Goal: Complete Application Form: Complete application form

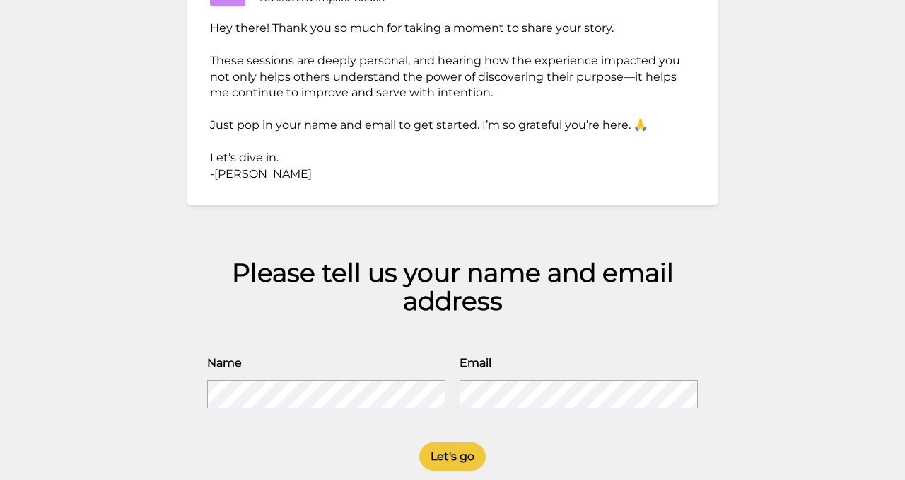
scroll to position [173, 0]
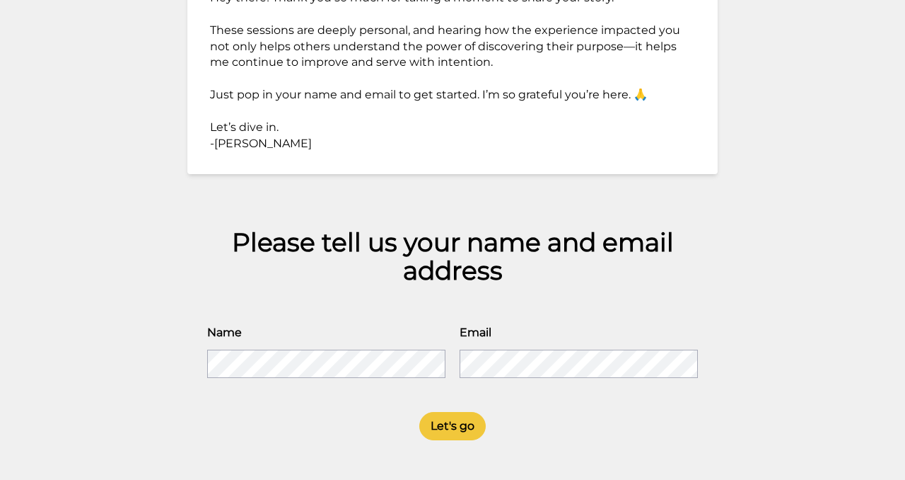
click at [185, 353] on div "[PERSON_NAME] Business & Impact Coach Hey there! Thank you so much for taking a…" at bounding box center [452, 240] width 905 height 480
click at [471, 423] on button "Let's go" at bounding box center [452, 426] width 66 height 28
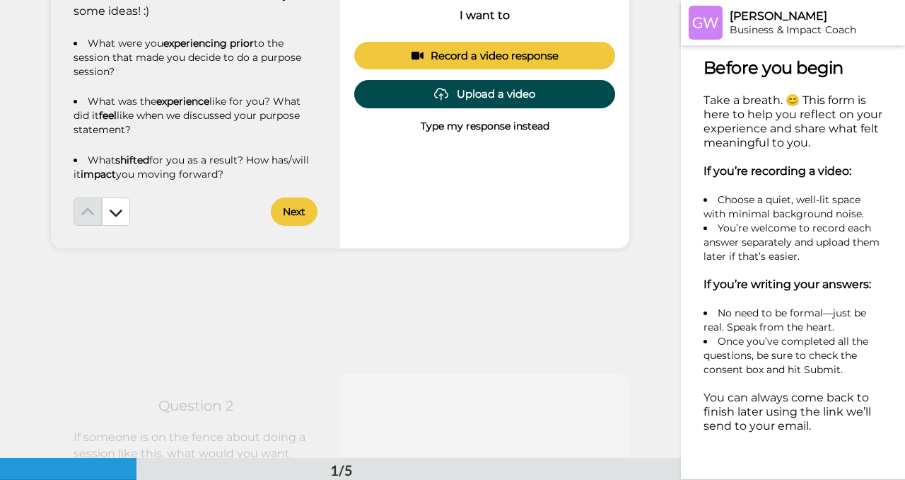
scroll to position [137, 0]
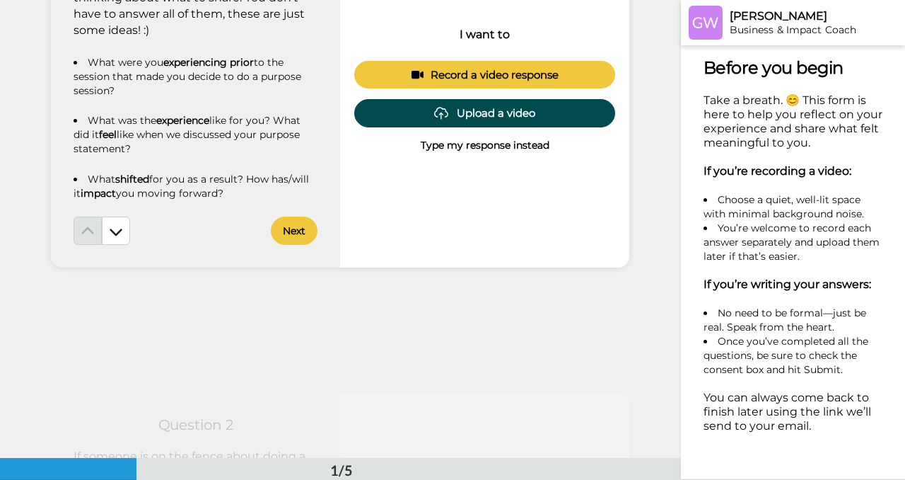
drag, startPoint x: 227, startPoint y: 195, endPoint x: 63, endPoint y: 56, distance: 214.8
click at [63, 55] on div "Question 1 Here are some prompts to get you thinking about what to share. You d…" at bounding box center [195, 92] width 289 height 350
copy div "What were you experiencing prior to the session that made you decide to do a pu…"
click at [480, 145] on p "Type my response instead" at bounding box center [485, 145] width 129 height 14
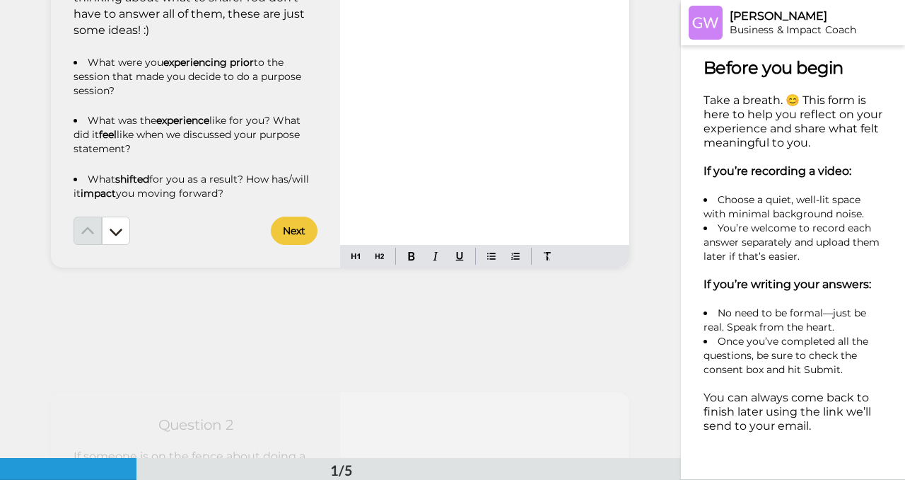
scroll to position [0, 0]
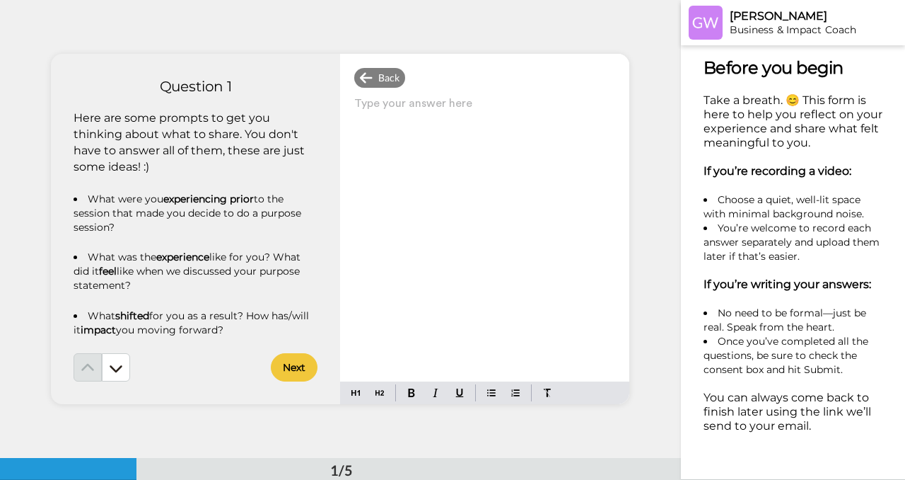
click at [356, 103] on p "Type your answer here ﻿" at bounding box center [484, 109] width 261 height 20
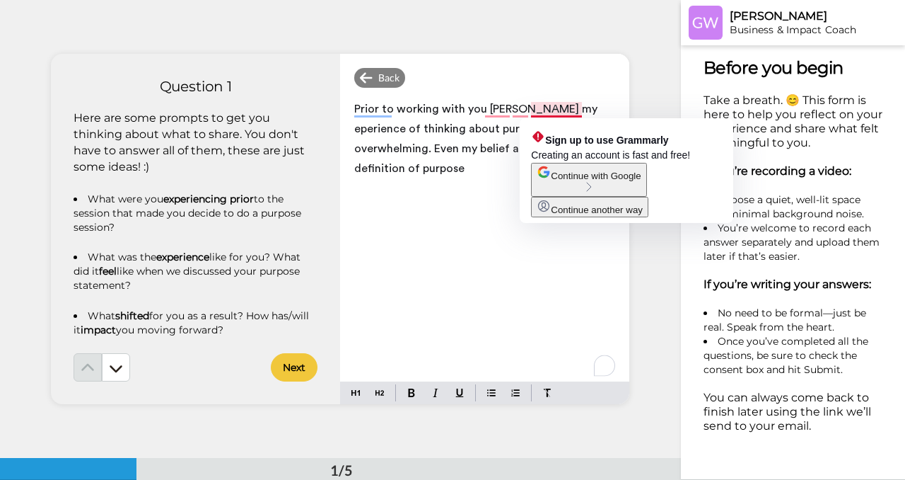
click at [538, 109] on span "Prior to working with you [PERSON_NAME] my eperience of thinking about purpose …" at bounding box center [477, 138] width 246 height 71
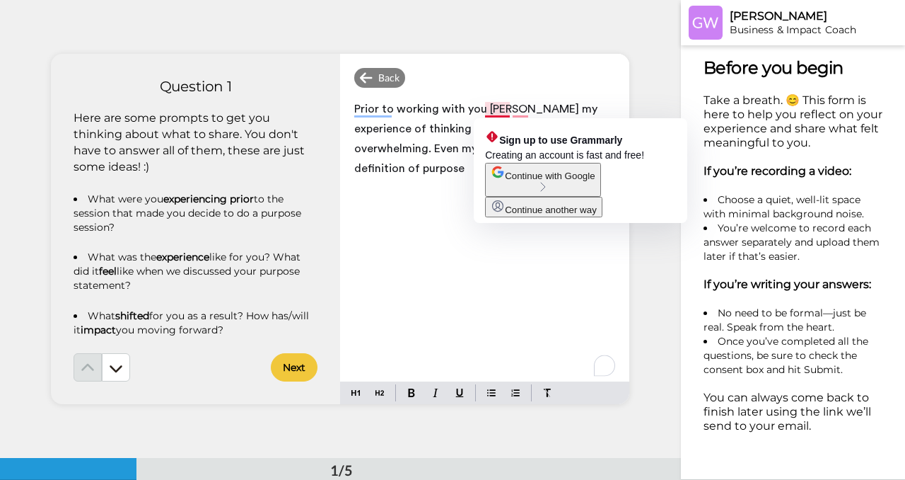
click at [511, 112] on span "Prior to working with you [PERSON_NAME] my experience of thinking about purpose…" at bounding box center [477, 138] width 246 height 71
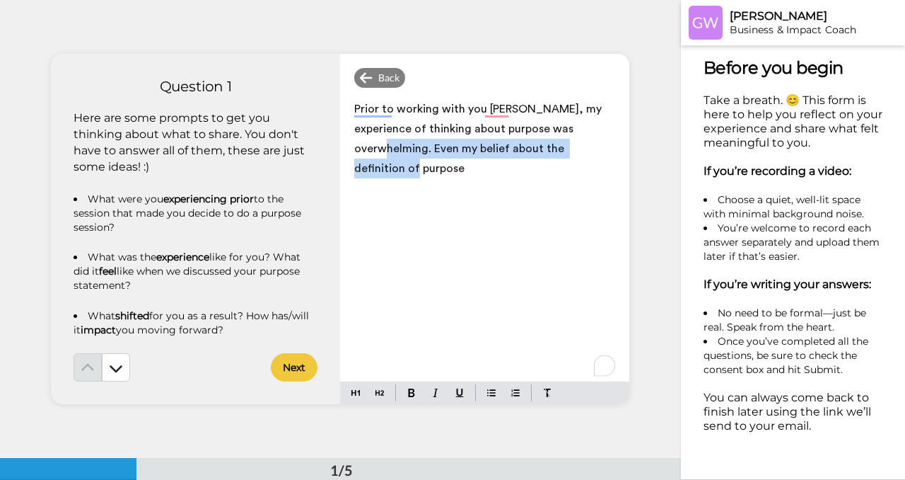
drag, startPoint x: 576, startPoint y: 130, endPoint x: 608, endPoint y: 146, distance: 34.8
click at [608, 146] on p "Prior to working with you [PERSON_NAME], my experience of thinking about purpos…" at bounding box center [484, 138] width 261 height 79
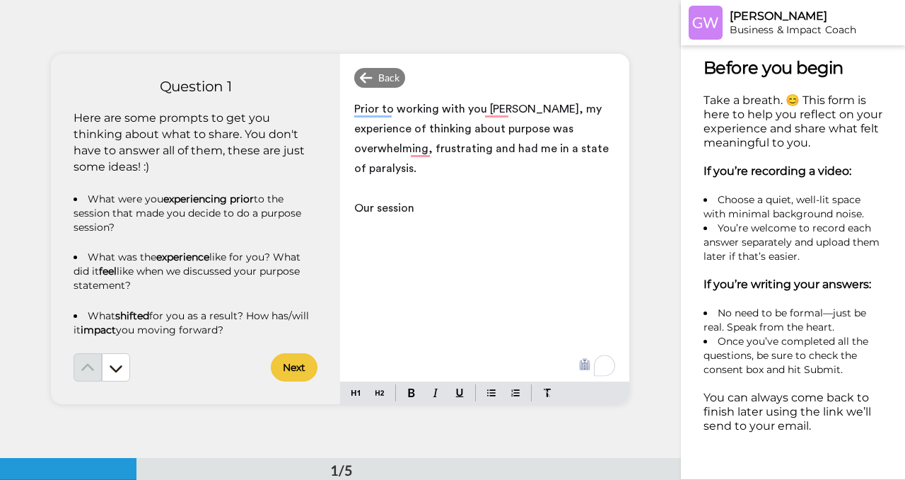
click at [433, 148] on span "Prior to working with you [PERSON_NAME], my experience of thinking about purpos…" at bounding box center [482, 138] width 257 height 71
click at [419, 198] on p "Our session" at bounding box center [484, 208] width 261 height 20
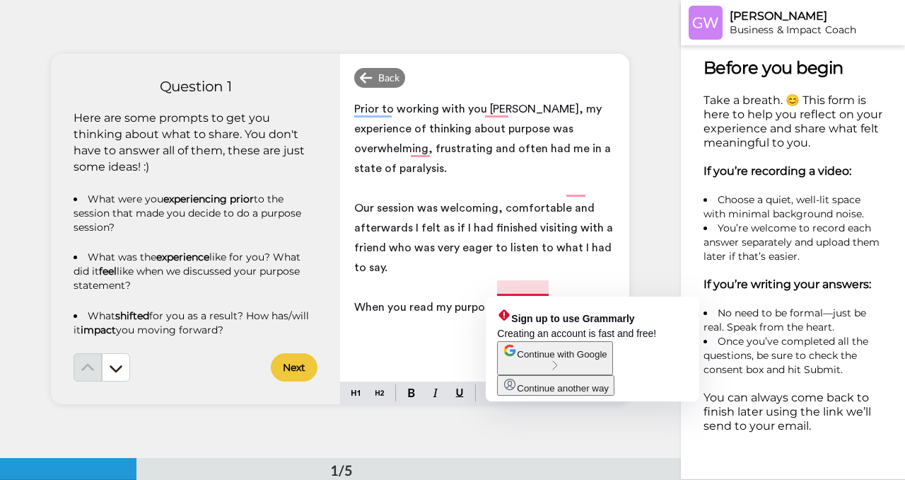
click at [523, 252] on p "Our session was welcoming, comfortable and afterwards I felt as if I had finish…" at bounding box center [484, 237] width 261 height 79
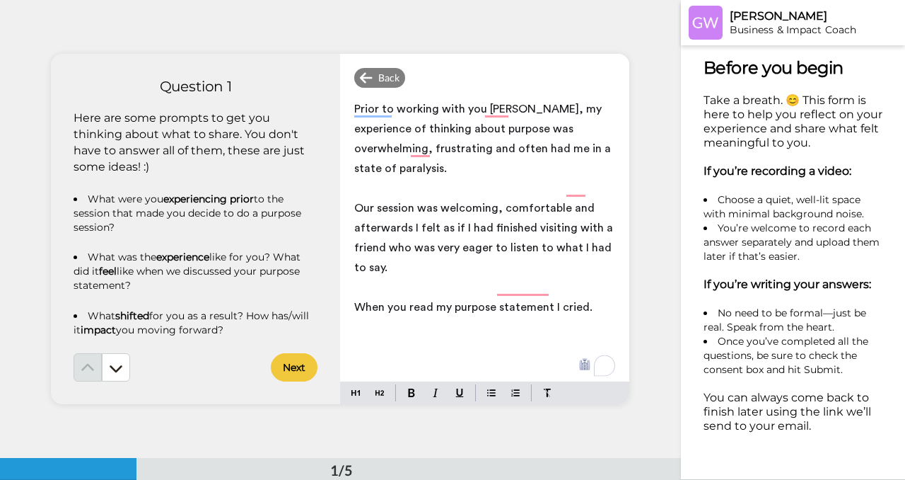
click at [595, 297] on p "When you read my purpose statement I cried." at bounding box center [484, 307] width 261 height 20
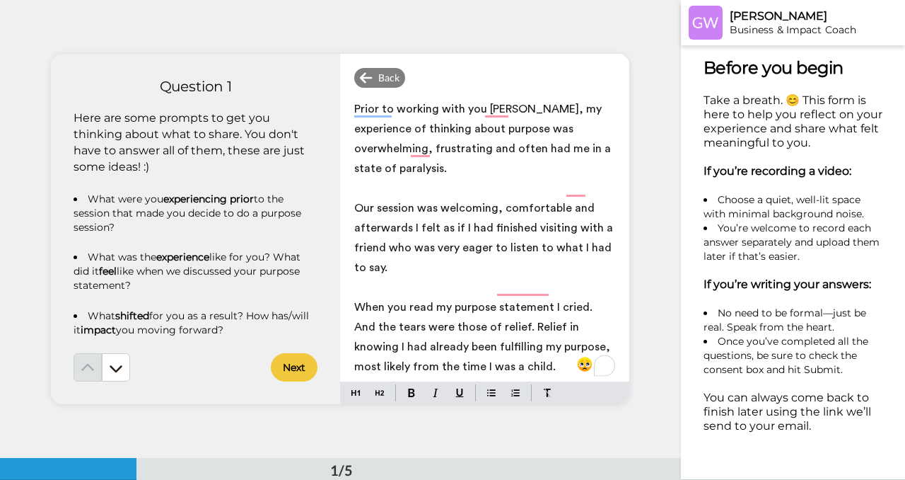
click at [501, 307] on span "When you read my purpose statement I cried. And the tears were those of relief.…" at bounding box center [483, 336] width 259 height 71
click at [554, 348] on p "When you read my purpose statement I cried. And the tears were those of relief …" at bounding box center [484, 336] width 261 height 79
click at [555, 349] on span "When you read my purpose statement I cried. And the tears were those of relief …" at bounding box center [482, 346] width 256 height 91
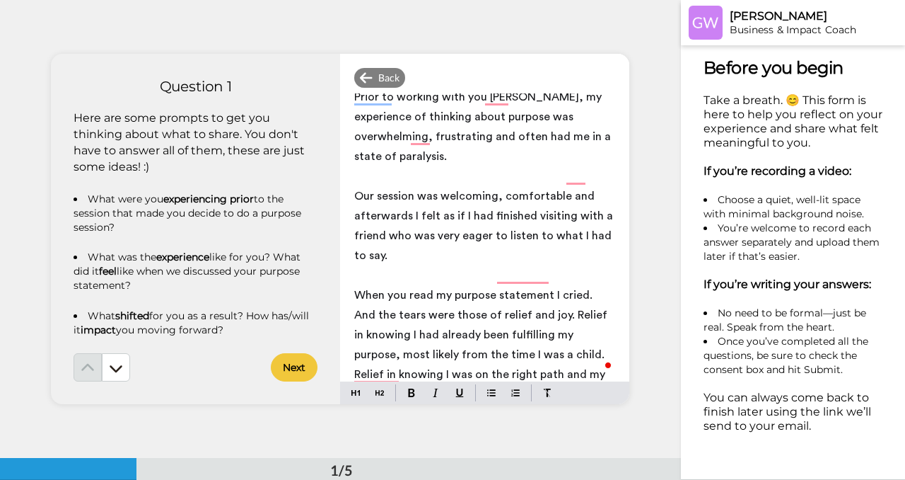
scroll to position [40, 0]
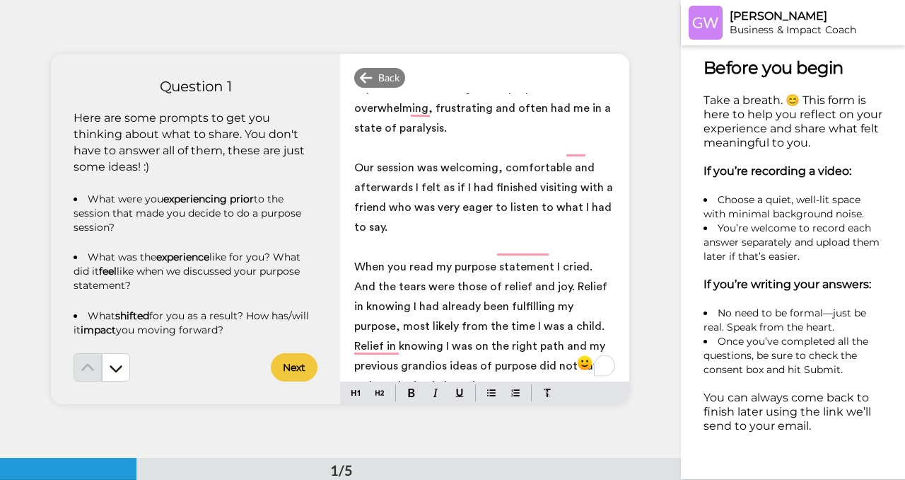
click at [371, 369] on span "When you read my purpose statement I cried. And the tears were those of relief …" at bounding box center [482, 326] width 256 height 130
click at [456, 364] on p "When you read my purpose statement I cried. And the tears were those of relief …" at bounding box center [484, 326] width 261 height 139
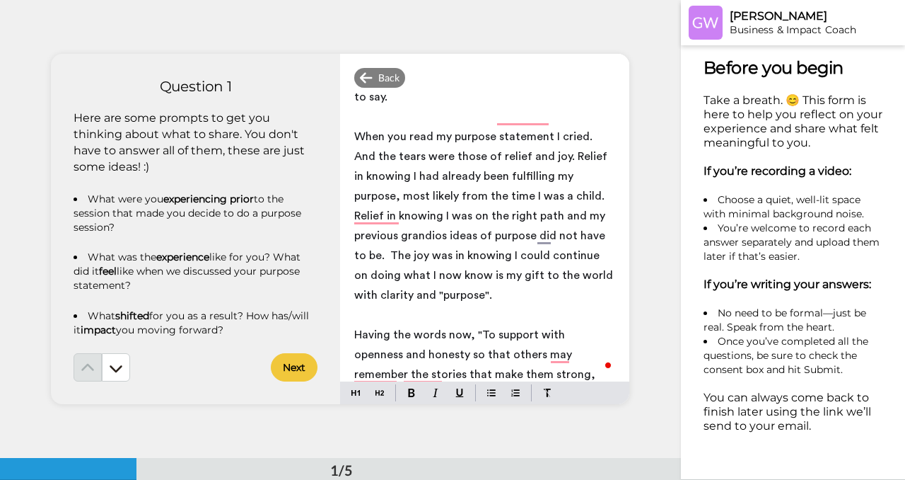
scroll to position [190, 0]
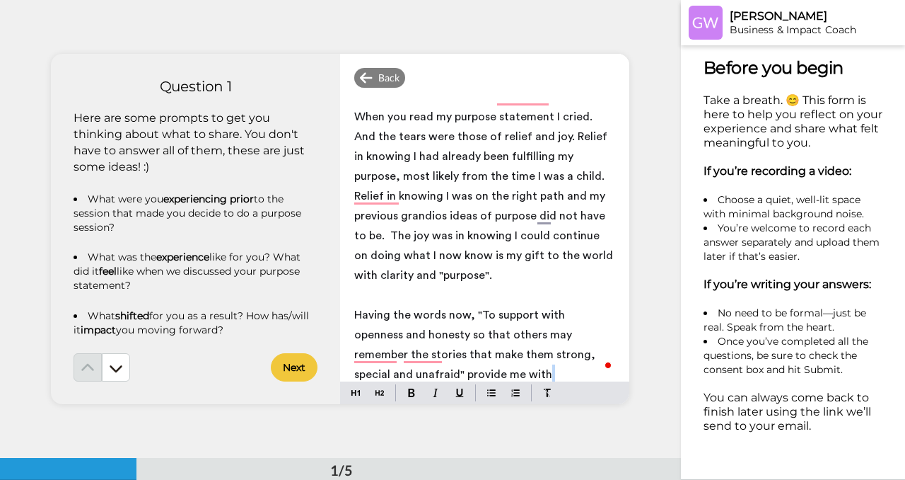
click at [486, 361] on p "Having the words now, "To support with openness and honesty so that others may …" at bounding box center [484, 364] width 261 height 119
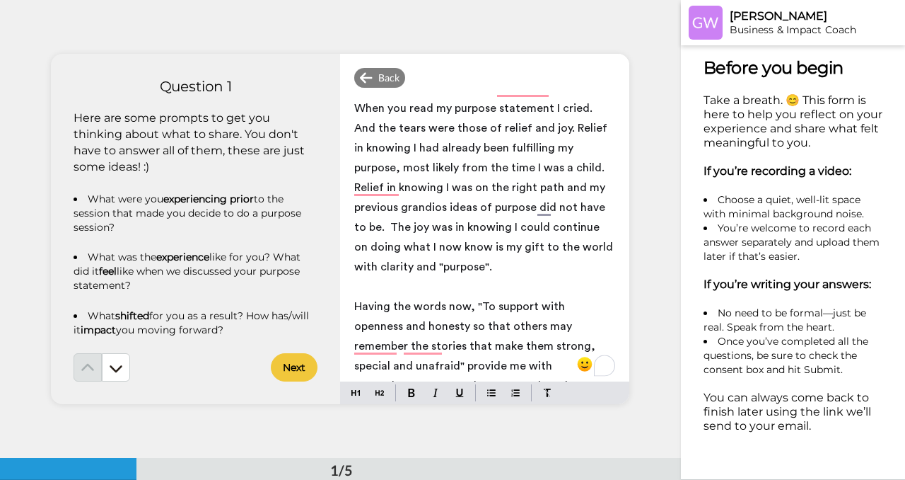
click at [405, 368] on span "Having the words now, "To support with openness and honesty so that others may …" at bounding box center [479, 356] width 250 height 110
click at [574, 366] on span "Having the words now, "To support with openness and honesty so that others may …" at bounding box center [485, 356] width 262 height 110
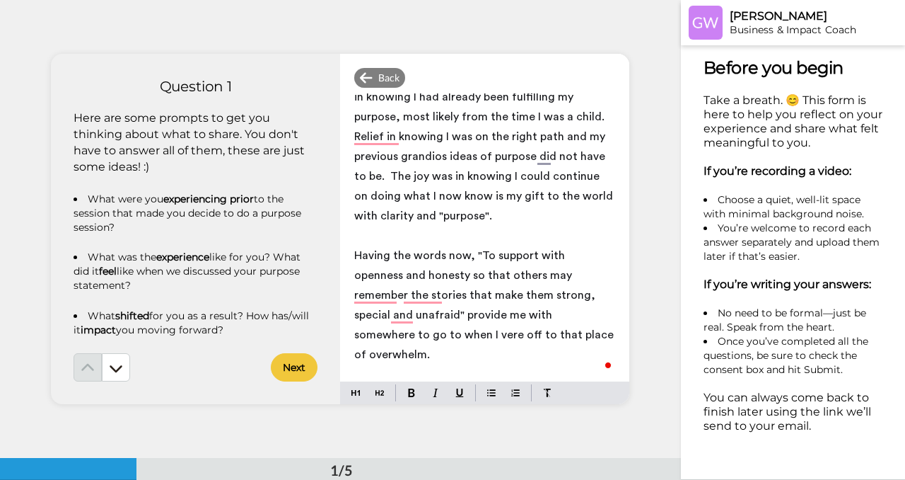
scroll to position [269, 0]
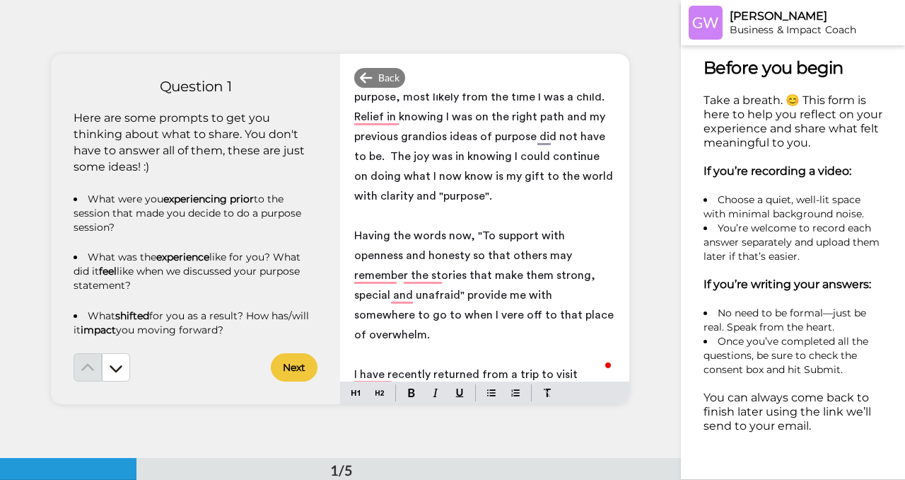
click at [506, 369] on span "I have recently returned from a trip to visit relatives. I found myself talking…" at bounding box center [473, 394] width 239 height 51
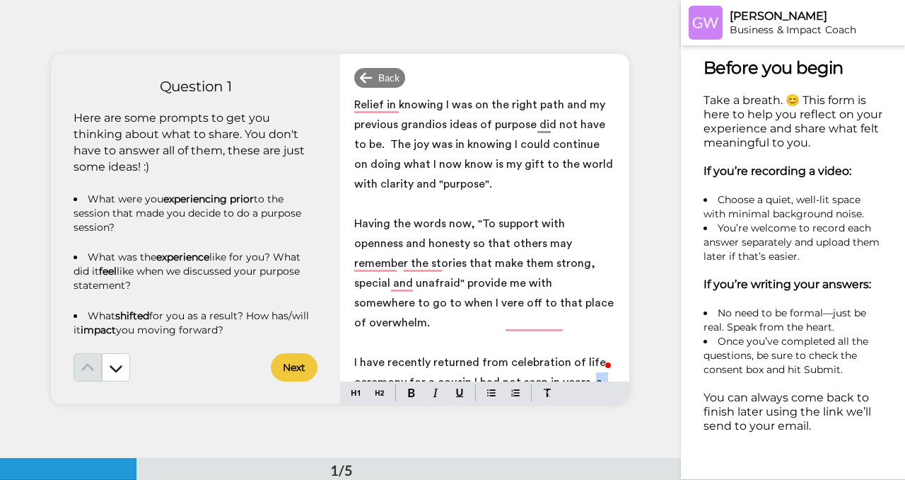
scroll to position [287, 0]
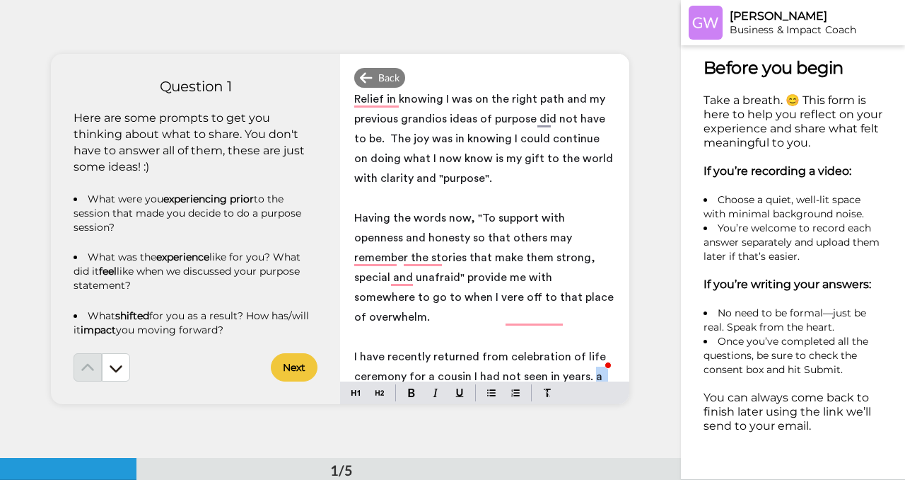
drag, startPoint x: 590, startPoint y: 355, endPoint x: 439, endPoint y: 360, distance: 151.5
click at [439, 360] on span "I have recently returned from celebration of life ceremony for a cousin I had n…" at bounding box center [481, 386] width 255 height 71
drag, startPoint x: 487, startPoint y: 356, endPoint x: 461, endPoint y: 356, distance: 25.5
click at [461, 356] on span "I have recently returned from celebration of life ceremony for a cousin I had n…" at bounding box center [481, 386] width 255 height 71
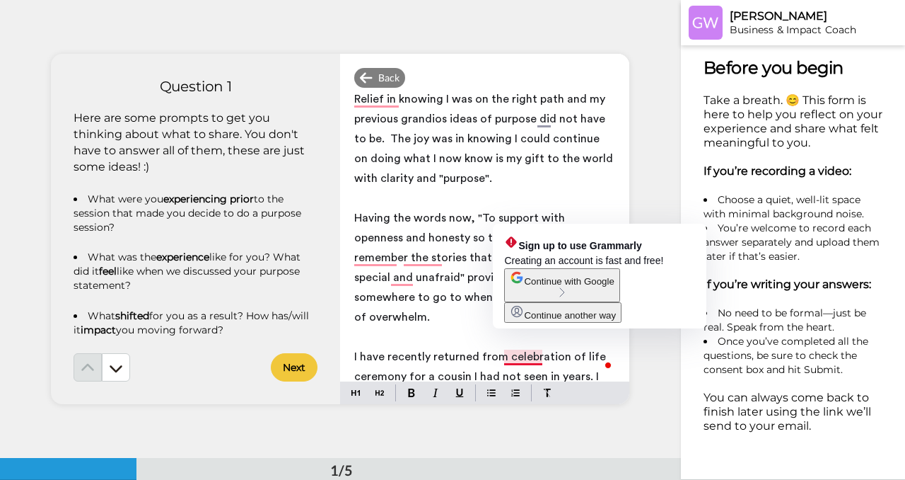
click at [543, 357] on span "I have recently returned from celebration of life ceremony for a cousin I had n…" at bounding box center [481, 386] width 255 height 71
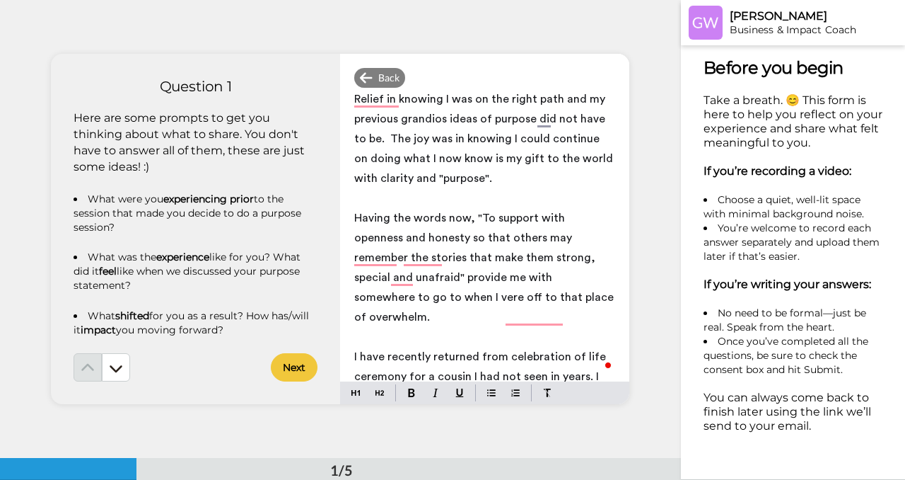
click at [557, 359] on span "I have recently returned from celebration of life ceremony for a cousin I had n…" at bounding box center [481, 386] width 255 height 71
click at [559, 354] on span "I have recently returned from celebration of life ceremony for a cousin I had n…" at bounding box center [481, 386] width 255 height 71
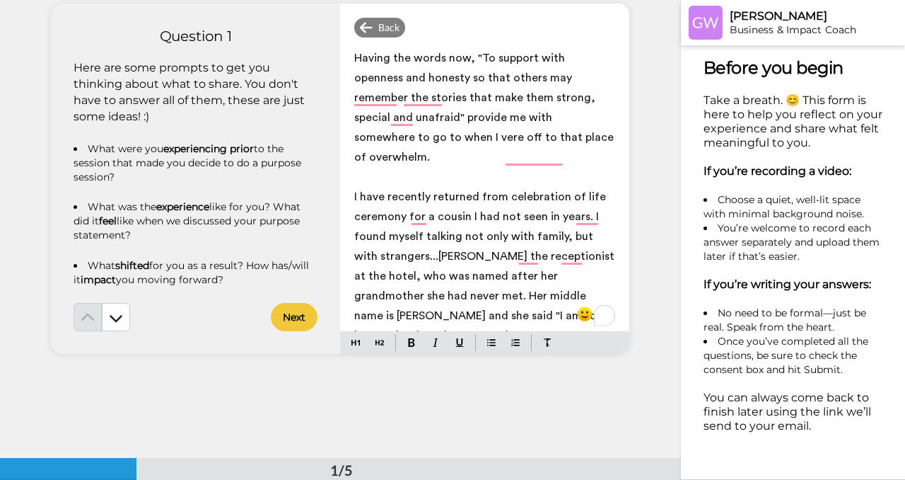
scroll to position [55, 0]
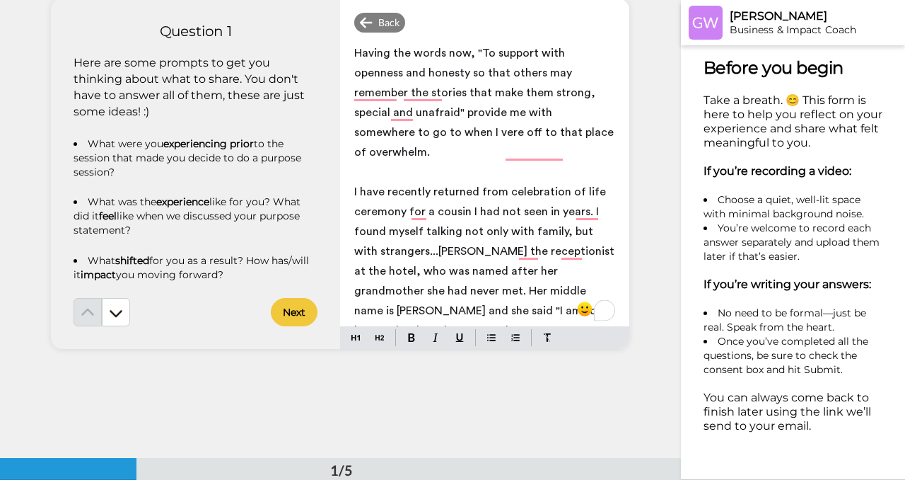
click at [429, 212] on span "I have recently returned from celebration of life ceremony for a cousin I had n…" at bounding box center [485, 281] width 263 height 190
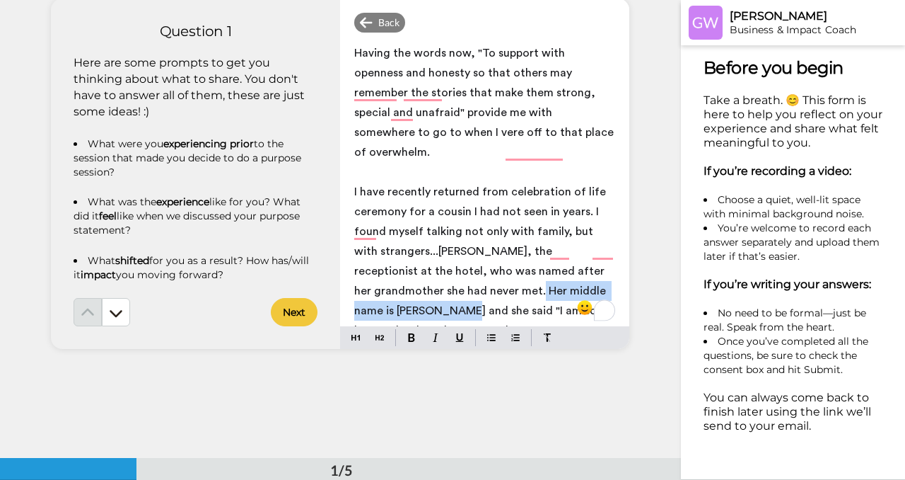
drag, startPoint x: 412, startPoint y: 250, endPoint x: 576, endPoint y: 245, distance: 163.5
click at [576, 245] on span "I have recently returned from celebration of life ceremony for a cousin I had n…" at bounding box center [485, 281] width 262 height 190
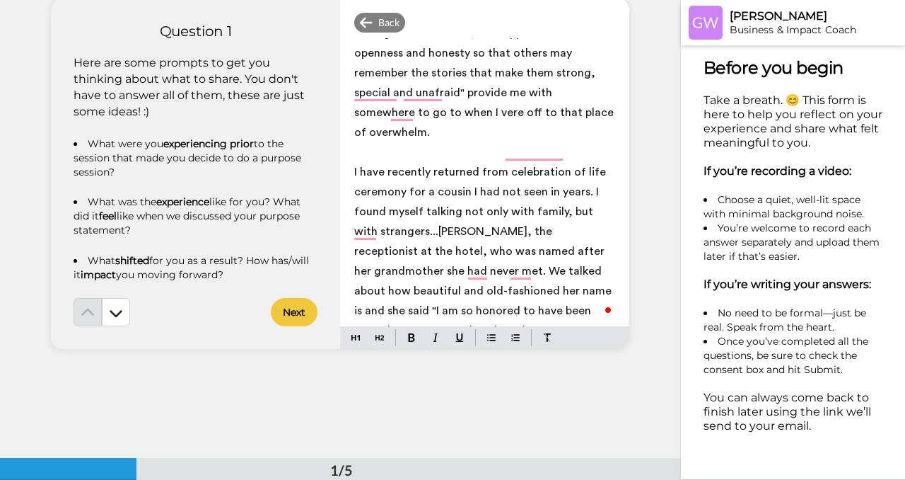
scroll to position [417, 0]
click at [427, 291] on span "I have recently returned from celebration of life ceremony for a cousin I had n…" at bounding box center [484, 261] width 260 height 190
click at [396, 311] on span "I have recently returned from celebration of life ceremony for a cousin I had n…" at bounding box center [484, 261] width 260 height 190
drag, startPoint x: 497, startPoint y: 312, endPoint x: 408, endPoint y: 312, distance: 89.1
click at [408, 312] on p "I have recently returned from celebration of life ceremony for a cousin I had n…" at bounding box center [484, 261] width 261 height 198
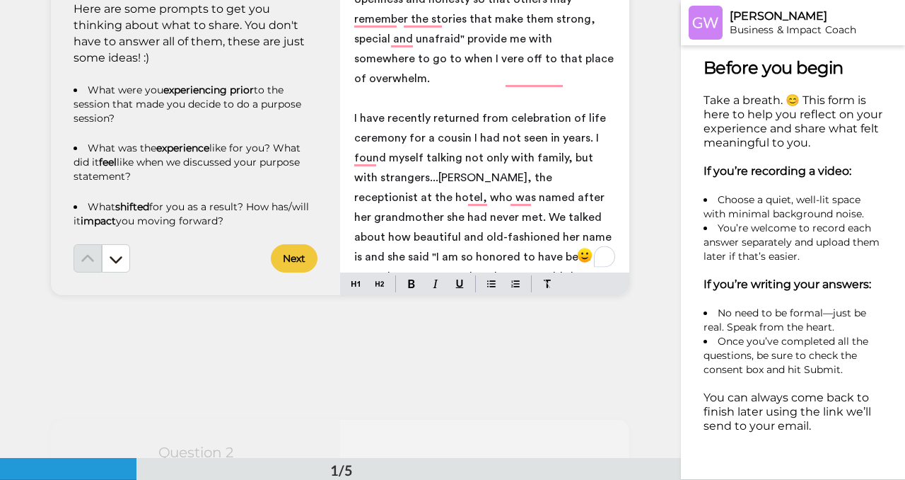
scroll to position [112, 0]
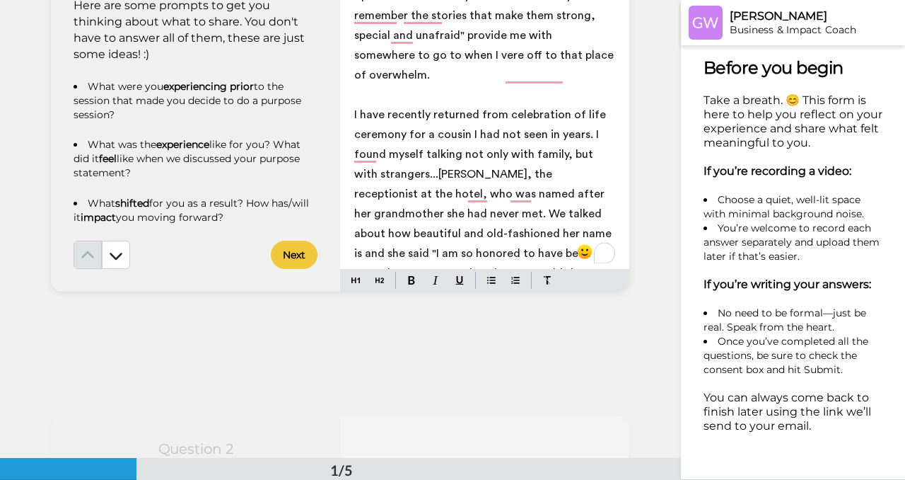
click at [448, 248] on p "I have recently returned from celebration of life ceremony for a cousin I had n…" at bounding box center [484, 204] width 261 height 198
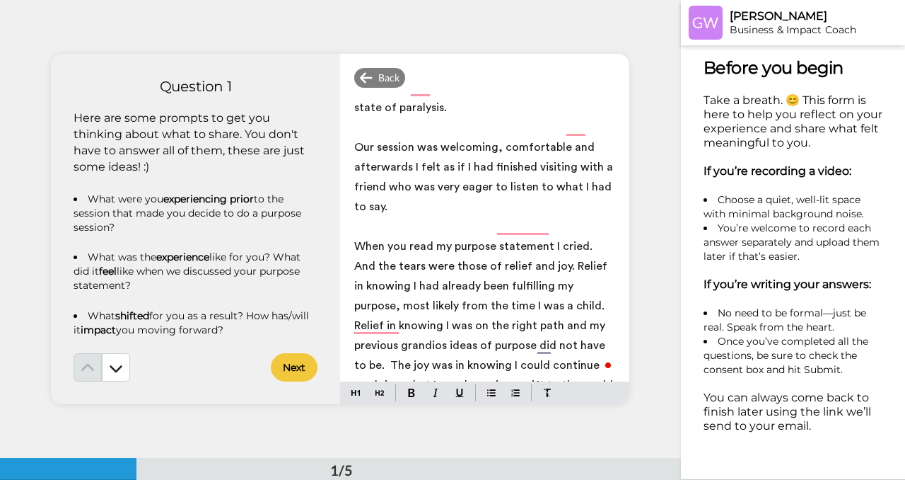
scroll to position [0, 0]
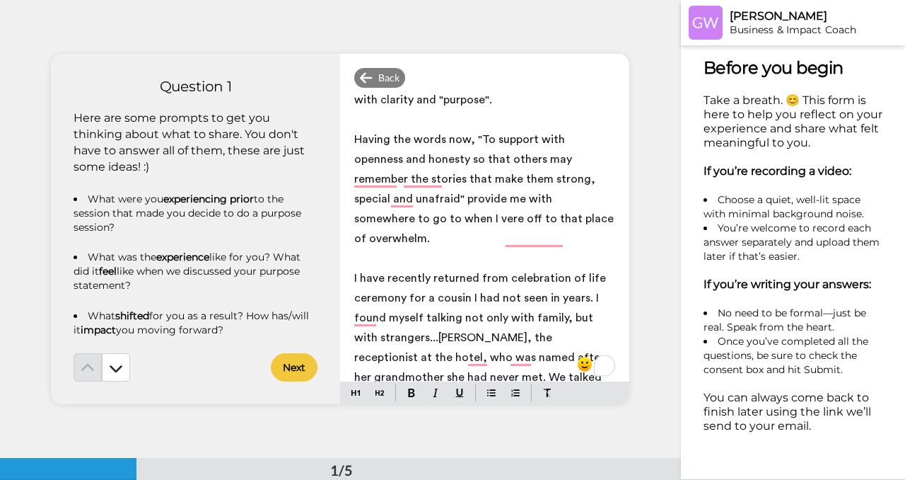
click at [412, 65] on div "Back Prior to working with you [PERSON_NAME], my experience of thinking about p…" at bounding box center [484, 229] width 289 height 350
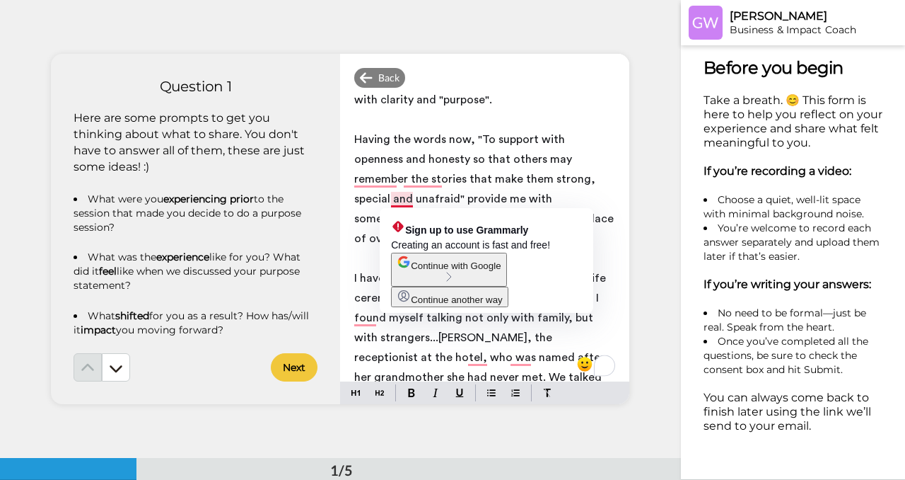
click at [405, 202] on span "Having the words now, "To support with openness and honesty so that others may …" at bounding box center [485, 189] width 262 height 110
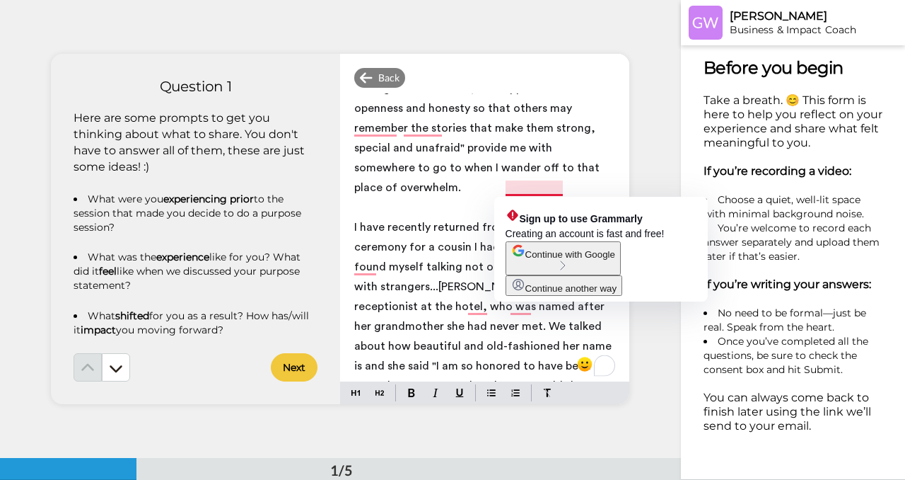
click at [534, 260] on span "Continue with Google" at bounding box center [571, 254] width 90 height 11
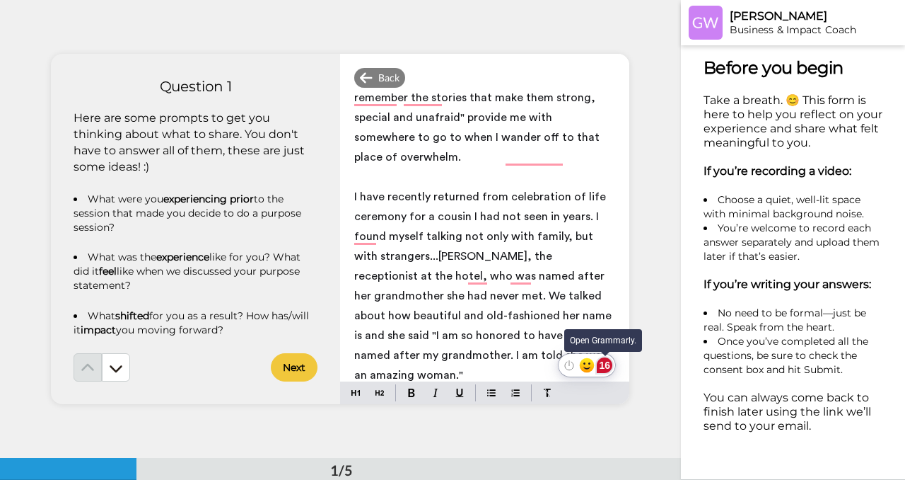
click at [605, 366] on div "16" at bounding box center [605, 365] width 16 height 16
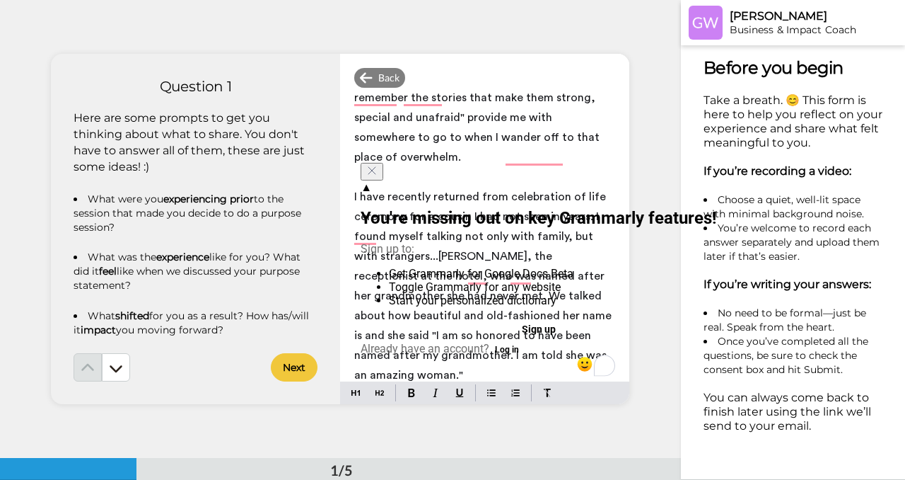
click at [494, 326] on button "Sign up" at bounding box center [539, 329] width 356 height 23
click at [525, 354] on button "Log in" at bounding box center [506, 349] width 35 height 17
click at [378, 174] on icon "Close" at bounding box center [371, 170] width 11 height 11
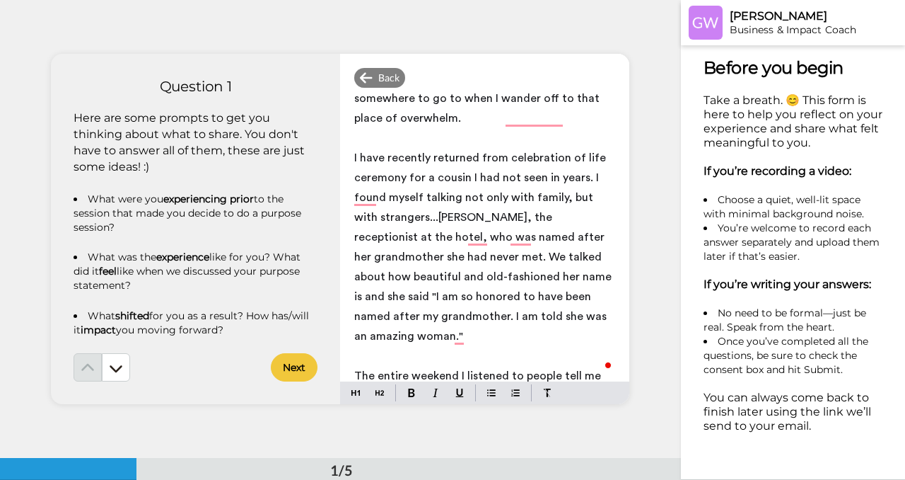
scroll to position [487, 0]
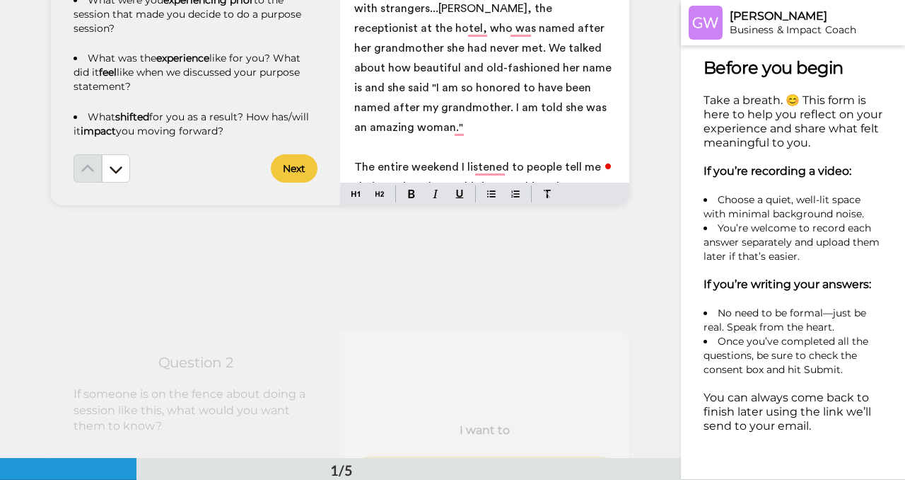
drag, startPoint x: 579, startPoint y: 168, endPoint x: 598, endPoint y: 166, distance: 18.4
click at [598, 166] on span "The entire weekend I listened to people tell me their stories. I know this is s…" at bounding box center [479, 196] width 250 height 71
click at [591, 169] on span "The entire weekend I listened to people tell me their stories. I know this is s…" at bounding box center [479, 196] width 250 height 71
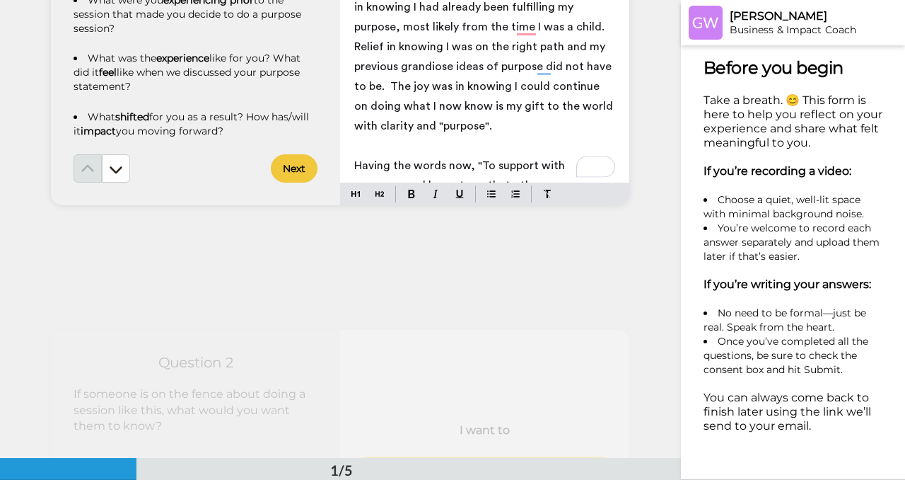
scroll to position [114, 0]
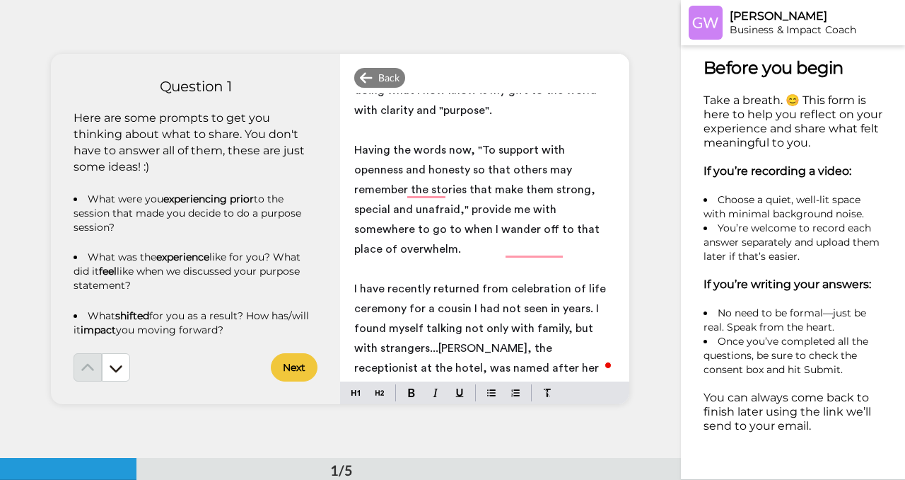
click at [396, 189] on span "Having the words now, "To support with openness and honesty so that others may …" at bounding box center [478, 199] width 248 height 110
click at [402, 190] on span "Having the words now, "To support with openness and honesty so that others may …" at bounding box center [478, 199] width 248 height 110
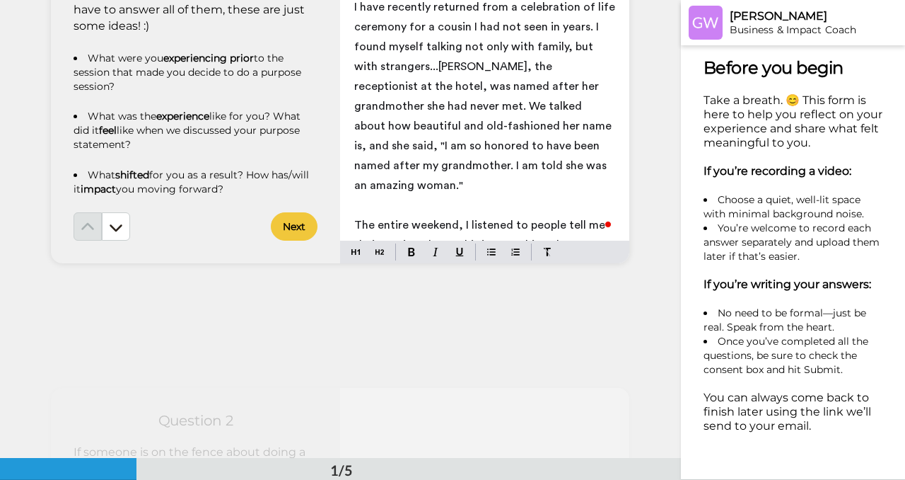
click at [596, 227] on p "The entire weekend, I listened to people tell me their stories. I know this is …" at bounding box center [484, 254] width 261 height 79
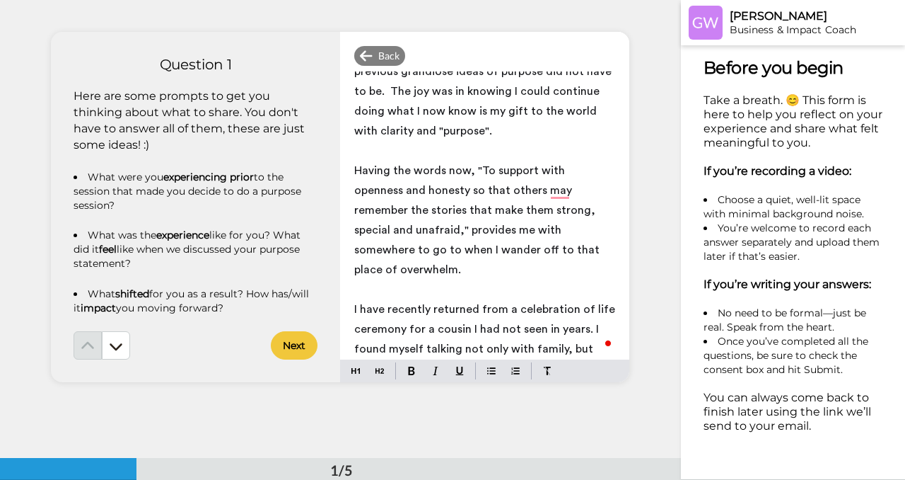
click at [594, 229] on p "Having the words now, "To support with openness and honesty so that others may …" at bounding box center [484, 220] width 261 height 119
click at [526, 211] on span "Having the words now, "To support with openness and honesty so that others may …" at bounding box center [478, 220] width 248 height 110
click at [571, 231] on span "Having the words now, "To support with openness and honesty so that others may …" at bounding box center [479, 220] width 251 height 110
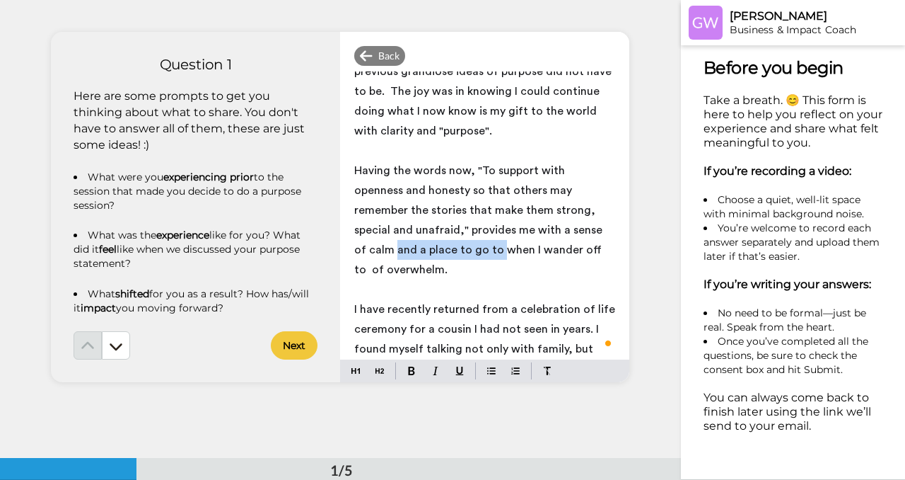
drag, startPoint x: 580, startPoint y: 211, endPoint x: 431, endPoint y: 233, distance: 150.7
click at [431, 233] on span "Having the words now, "To support with openness and honesty so that others may …" at bounding box center [479, 220] width 251 height 110
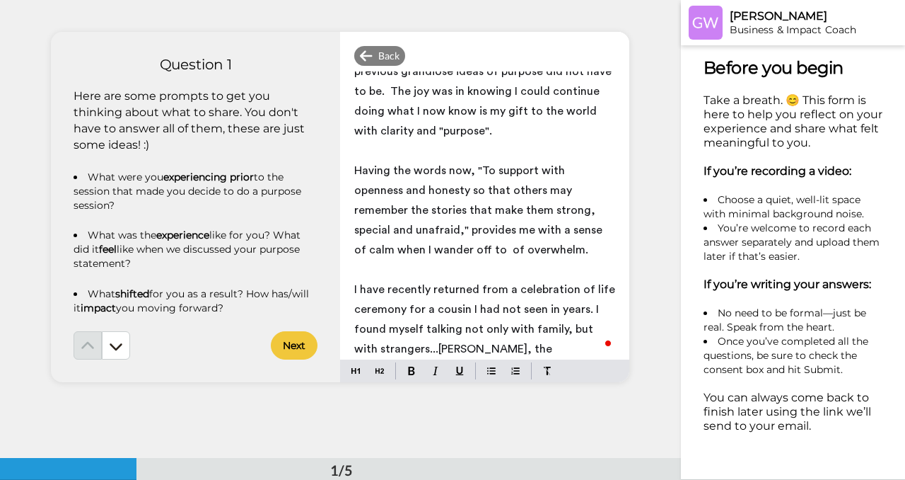
click at [428, 229] on span "Having the words now, "To support with openness and honesty so that others may …" at bounding box center [479, 210] width 251 height 91
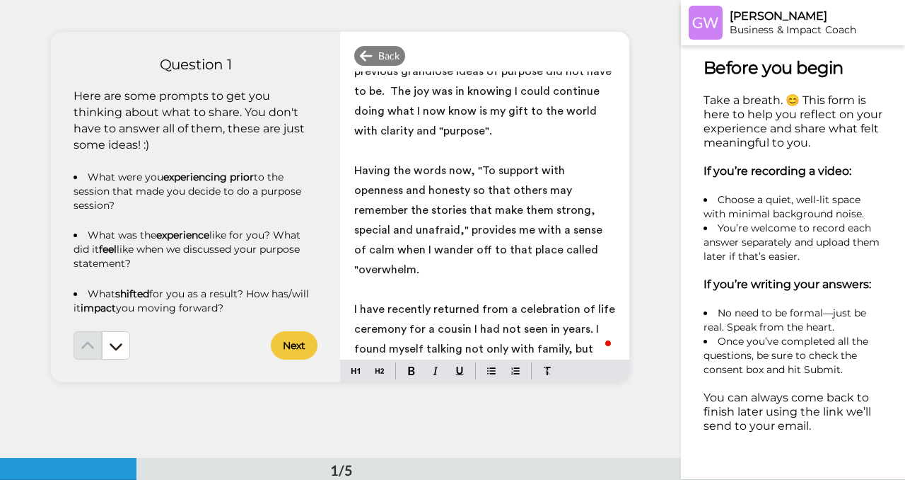
click at [572, 231] on span "Having the words now, "To support with openness and honesty so that others may …" at bounding box center [479, 220] width 251 height 110
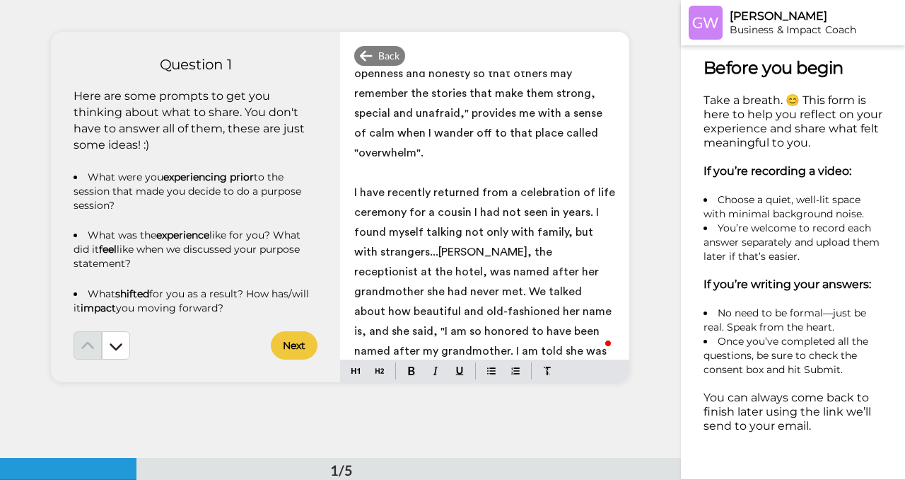
scroll to position [435, 0]
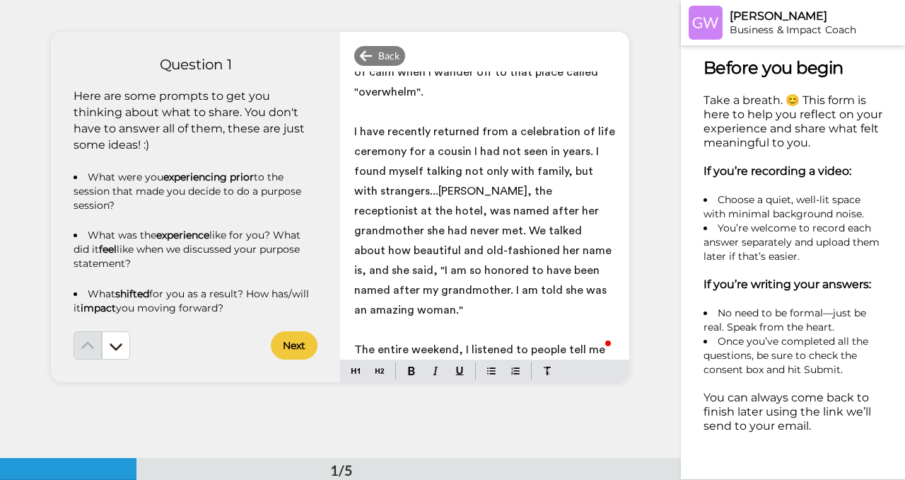
click at [412, 150] on span "I have recently returned from a celebration of life ceremony for a cousin I had…" at bounding box center [486, 221] width 264 height 190
click at [510, 151] on span "I have recently returned from a celebration of life ceremony for a cousin I had…" at bounding box center [486, 221] width 264 height 190
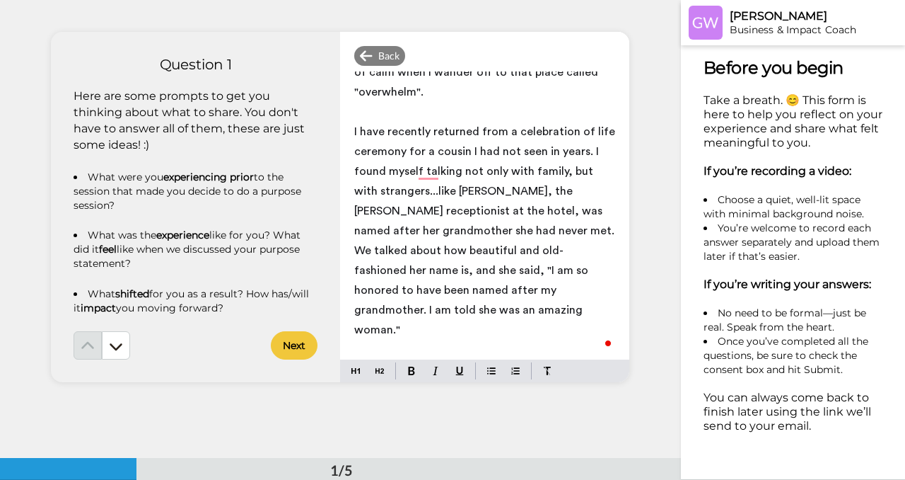
click at [376, 173] on span "I have recently returned from a celebration of life ceremony for a cousin I had…" at bounding box center [486, 230] width 264 height 209
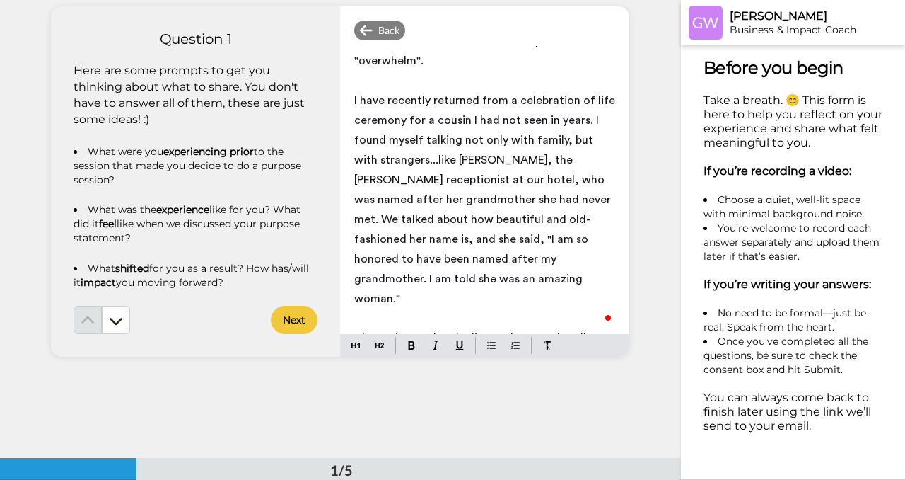
click at [592, 332] on span "The entire weekend, I listened to people tell me their stories. I know this is …" at bounding box center [481, 367] width 254 height 71
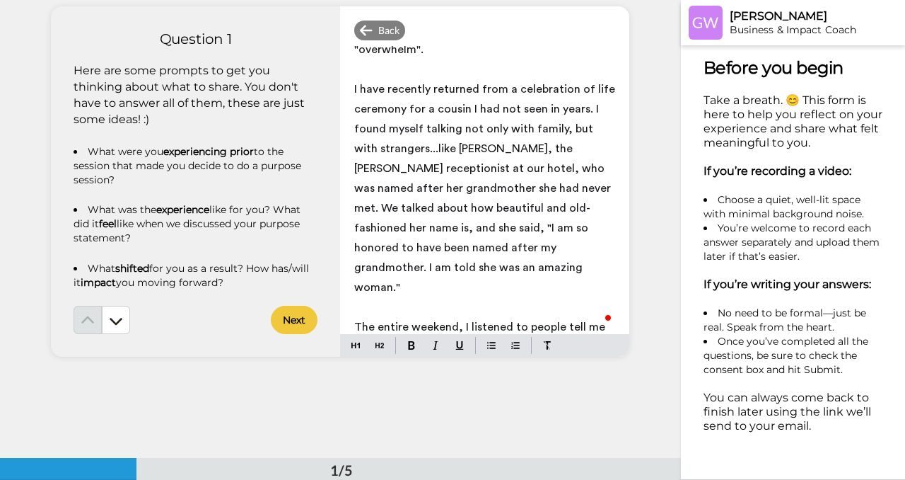
scroll to position [496, 0]
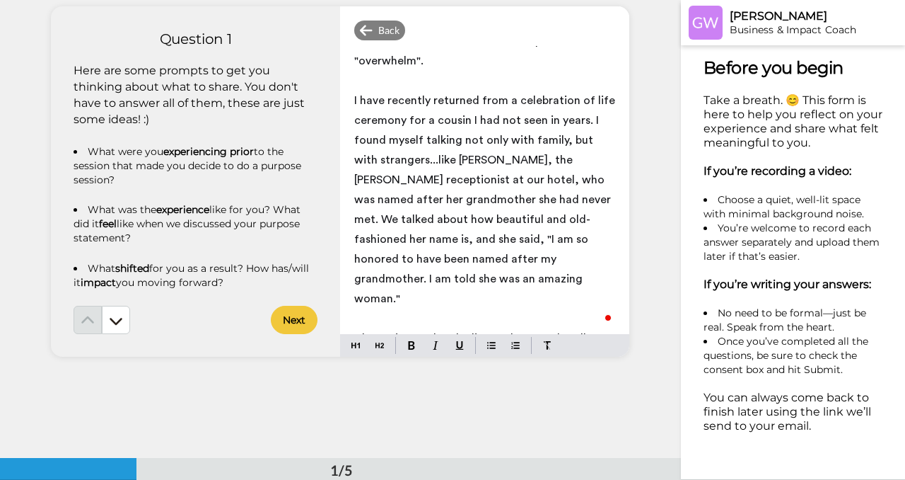
click at [453, 241] on p "I have recently returned from a celebration of life ceremony for a cousin I had…" at bounding box center [484, 200] width 261 height 218
click at [420, 332] on span "The entire weekend, I listened to people tell me their stories. I know this is …" at bounding box center [481, 367] width 254 height 71
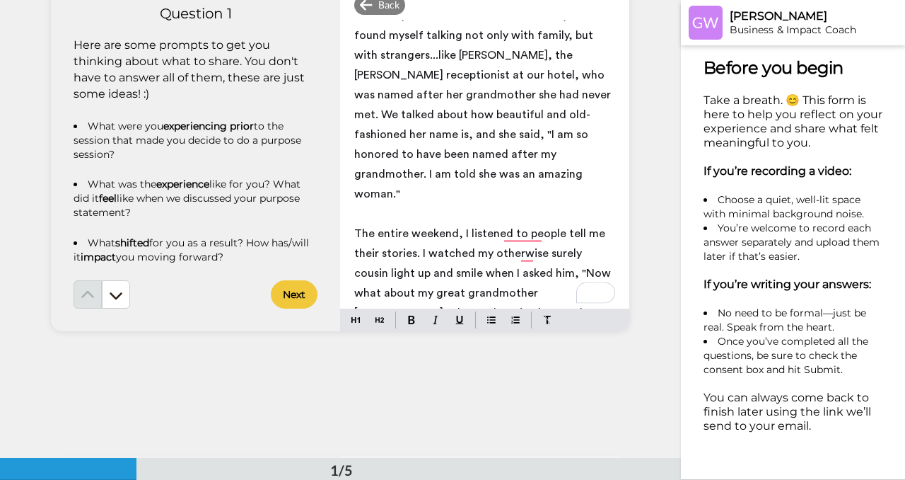
scroll to position [76, 0]
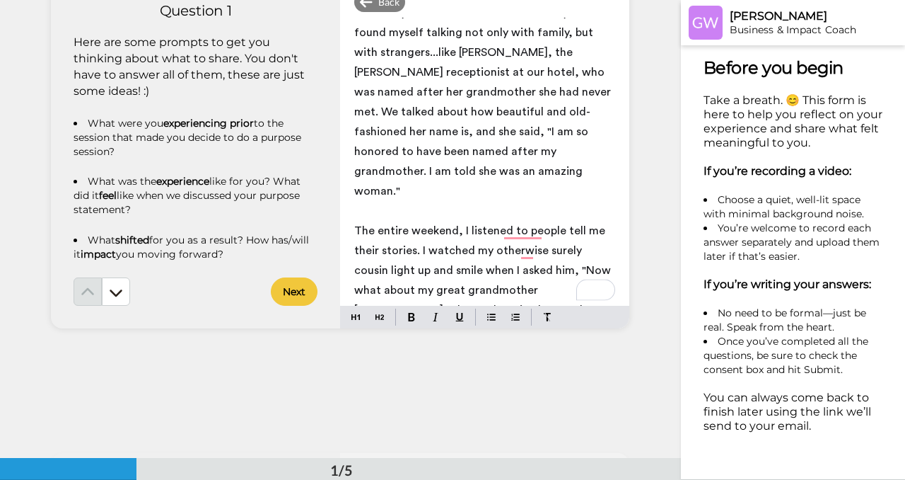
click at [514, 252] on span "The entire weekend, I listened to people tell me their stories. I watched my ot…" at bounding box center [484, 290] width 260 height 130
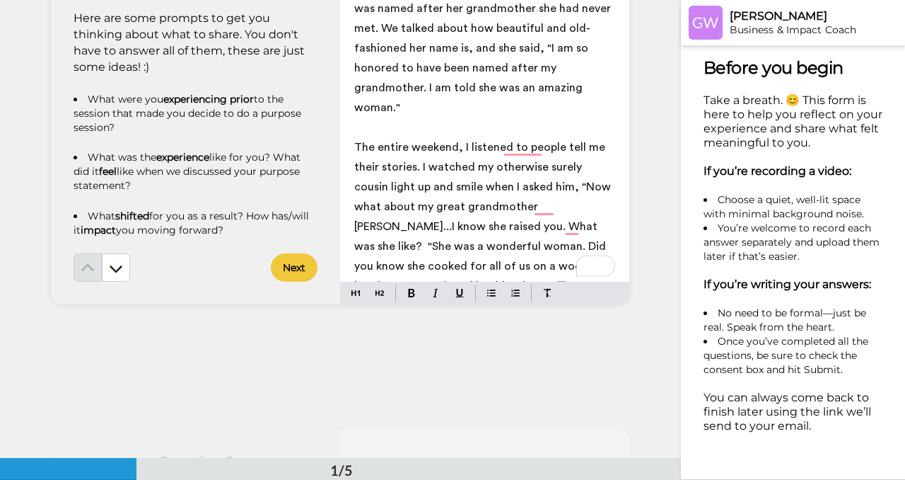
scroll to position [101, 0]
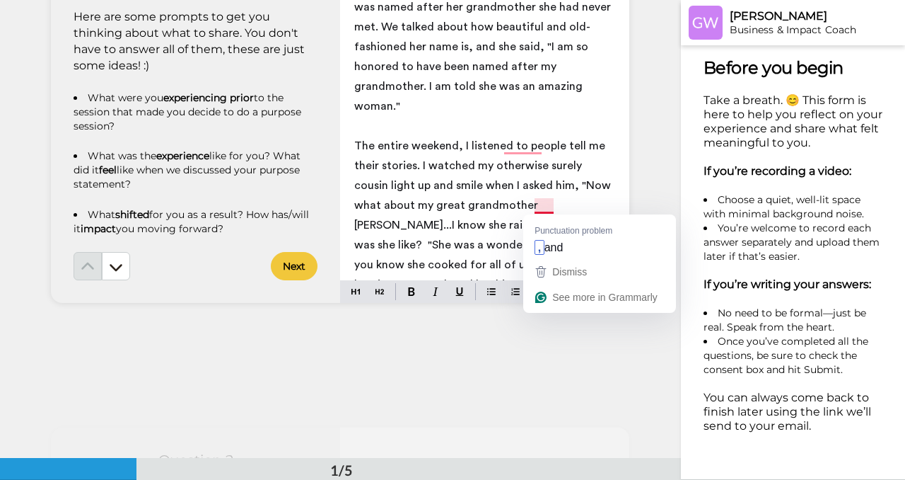
click at [602, 202] on p "The entire weekend, I listened to people tell me their stories. I watched my ot…" at bounding box center [484, 245] width 261 height 218
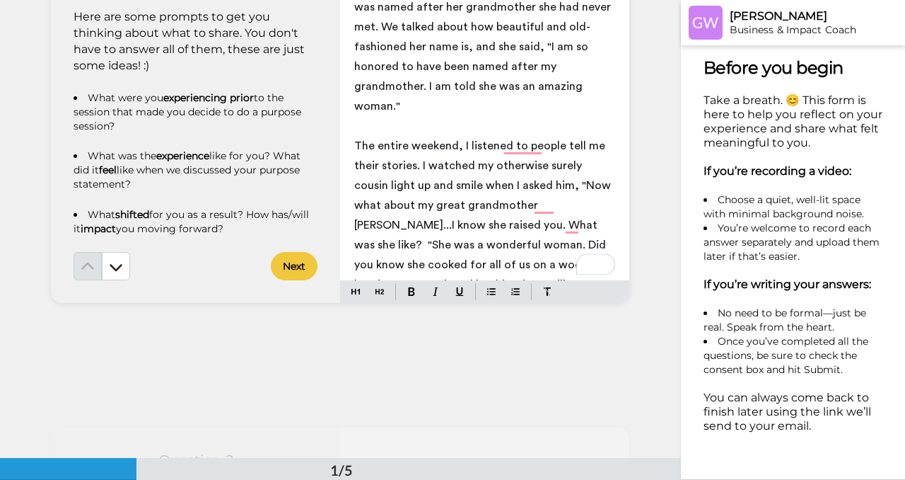
click at [559, 225] on span "The entire weekend, I listened to people tell me their stories. I watched my ot…" at bounding box center [484, 244] width 260 height 209
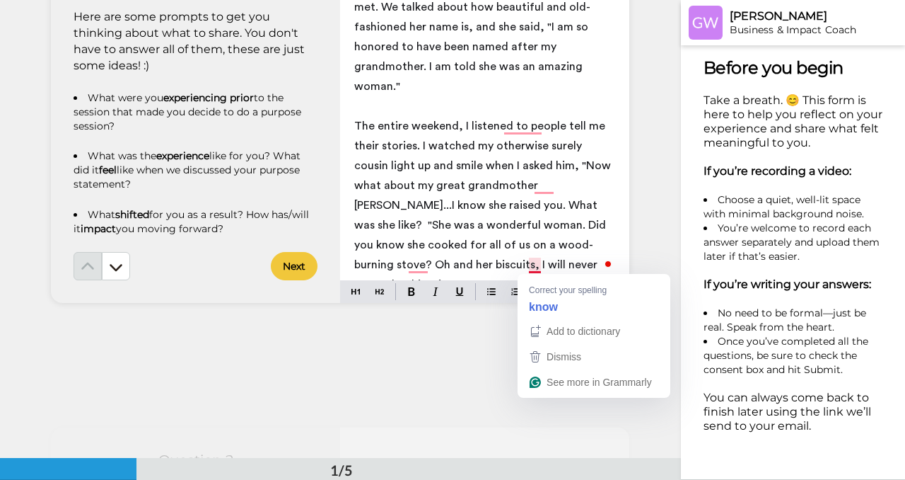
click at [530, 318] on span "I came home [DATE] thoroughly inspired, motivated and at peace knowing I kn is …" at bounding box center [482, 353] width 257 height 71
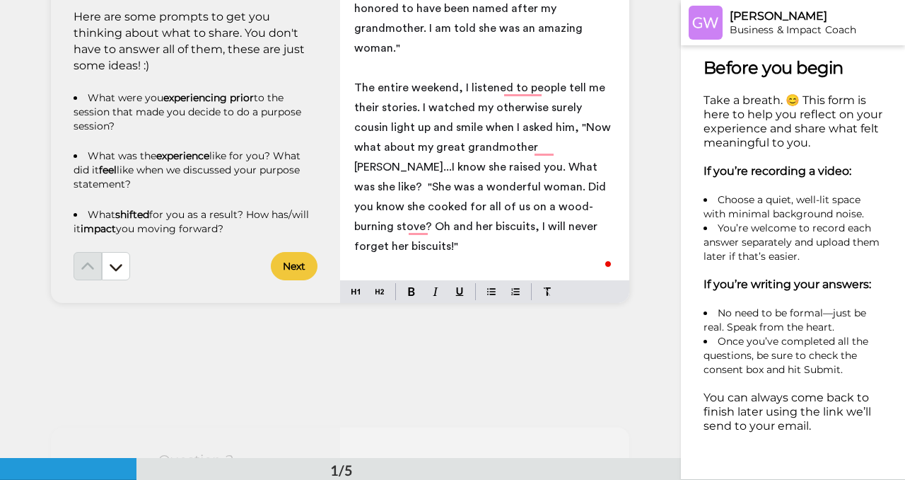
scroll to position [714, 0]
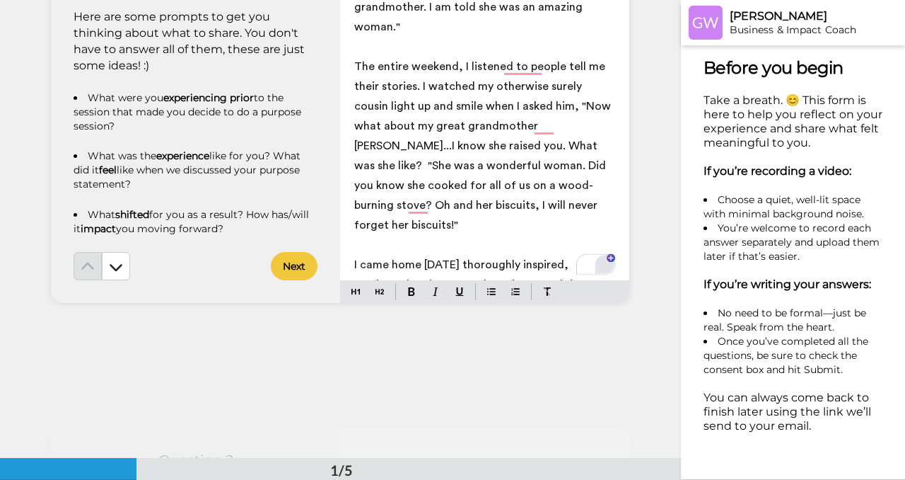
click at [596, 258] on html "[PERSON_NAME] Business & Impact Coach Before you begin ﻿ Take a breath. 😊 This …" at bounding box center [452, 240] width 905 height 480
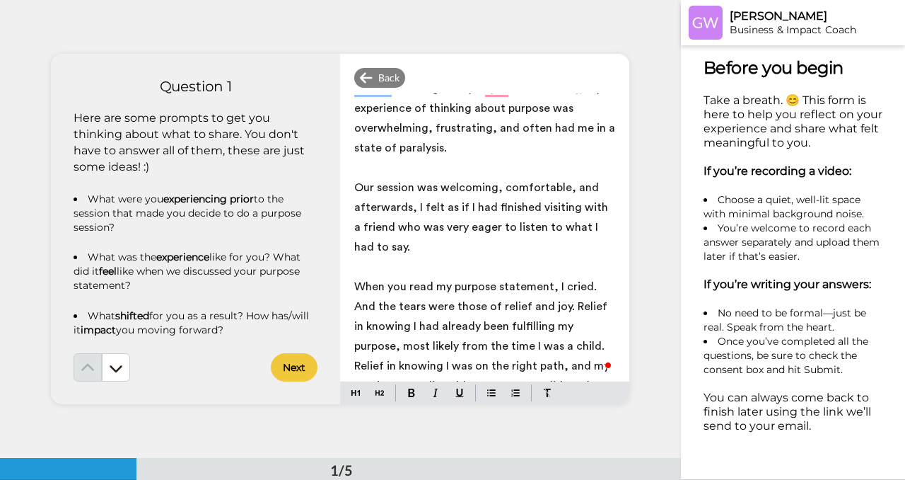
scroll to position [34, 0]
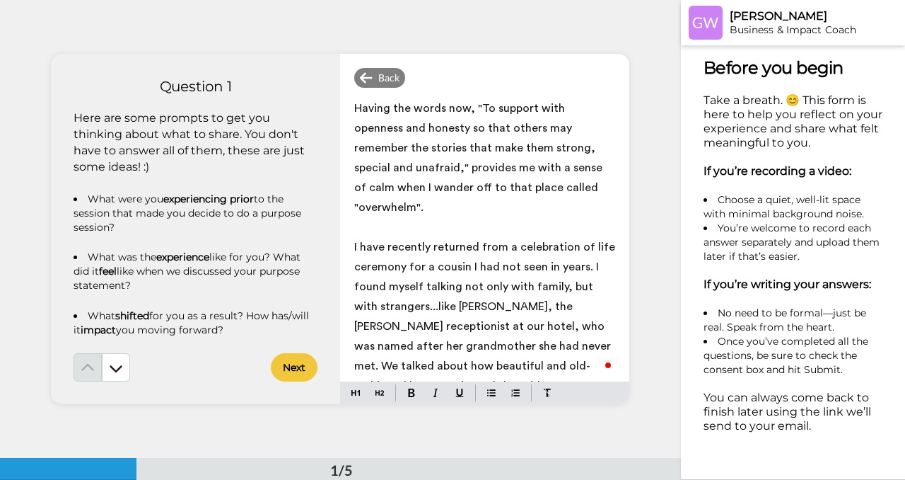
click at [495, 169] on span "Having the words now, "To support with openness and honesty so that others may …" at bounding box center [479, 158] width 251 height 110
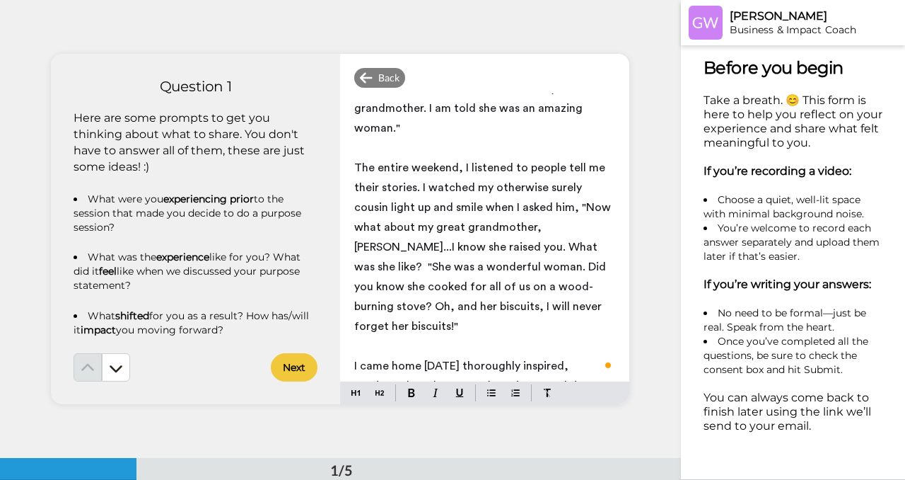
click at [296, 366] on button "Next" at bounding box center [294, 367] width 47 height 28
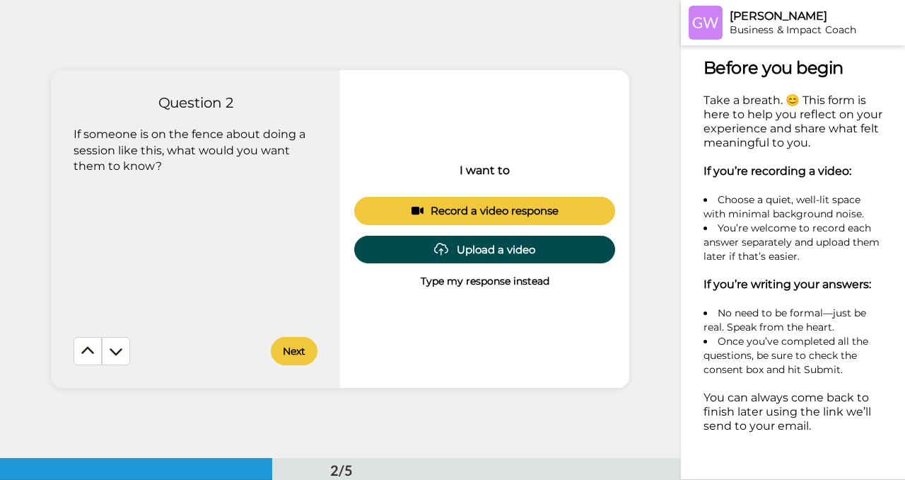
click at [486, 281] on p "Type my response instead" at bounding box center [485, 281] width 129 height 14
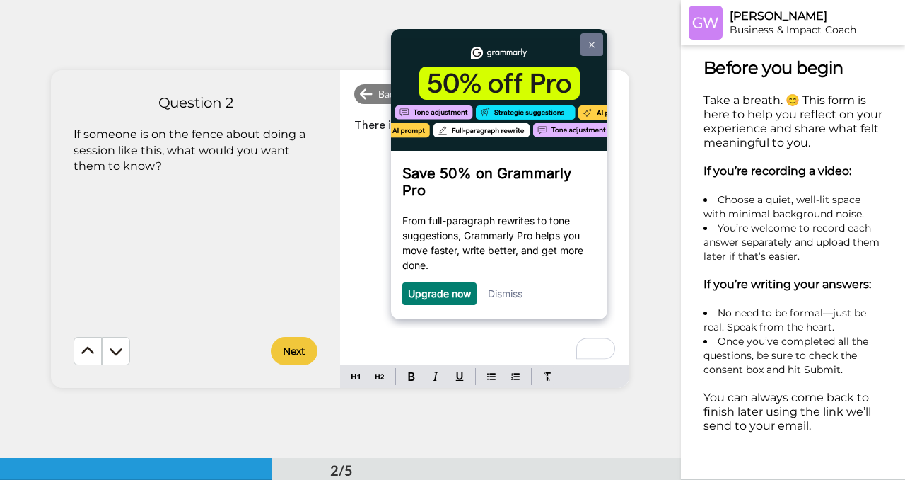
click at [594, 45] on img at bounding box center [592, 44] width 6 height 6
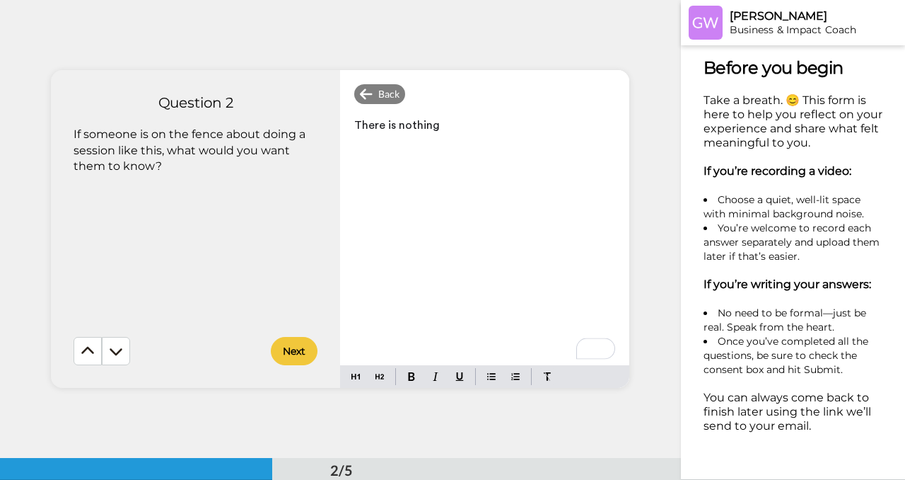
click at [459, 126] on p "There is nothing" at bounding box center [484, 125] width 261 height 20
click at [479, 129] on span "There is nothing to lose, be afraid of" at bounding box center [451, 125] width 194 height 11
click at [547, 127] on span "There is nothing to lose or be afraid of" at bounding box center [456, 125] width 204 height 11
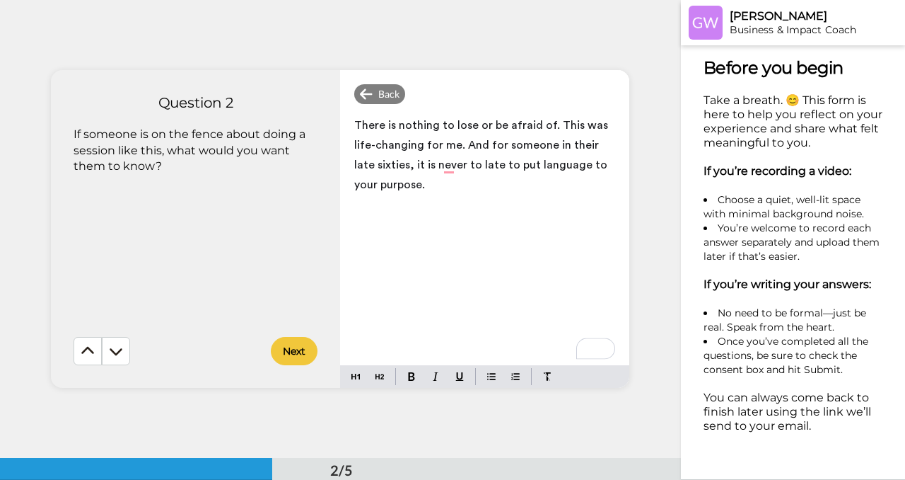
click at [293, 353] on button "Next" at bounding box center [294, 351] width 47 height 28
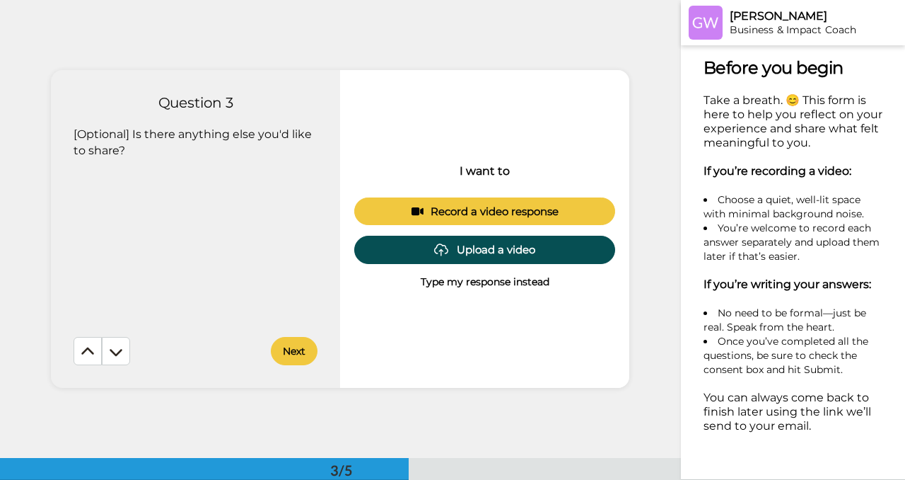
scroll to position [916, 0]
click at [453, 282] on p "Type my response instead" at bounding box center [485, 281] width 129 height 14
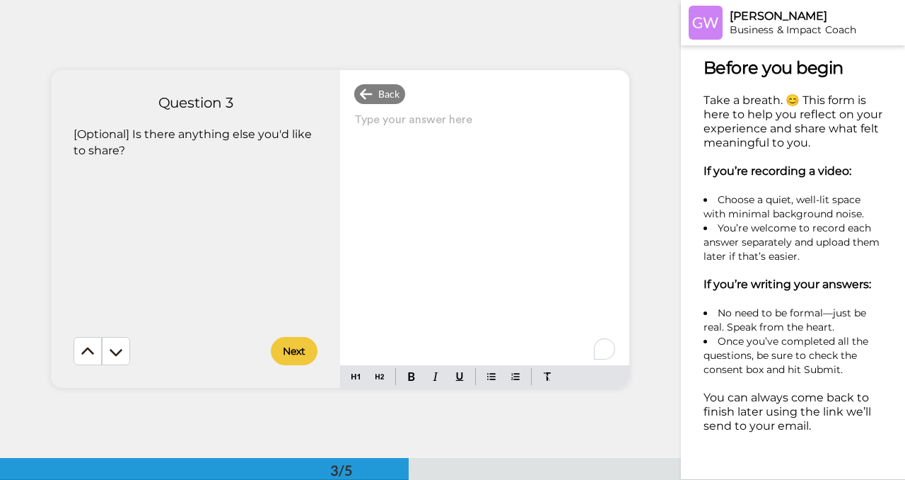
click at [358, 117] on p "Type your answer here ﻿" at bounding box center [484, 125] width 261 height 20
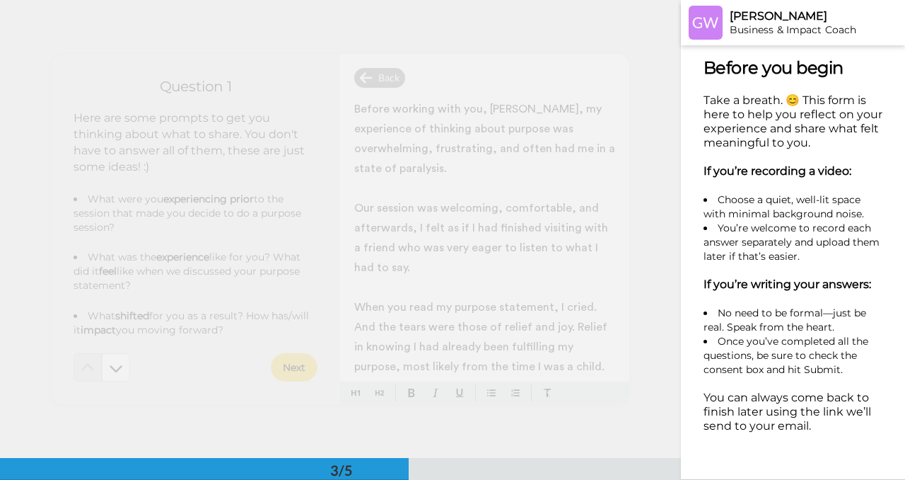
scroll to position [916, 0]
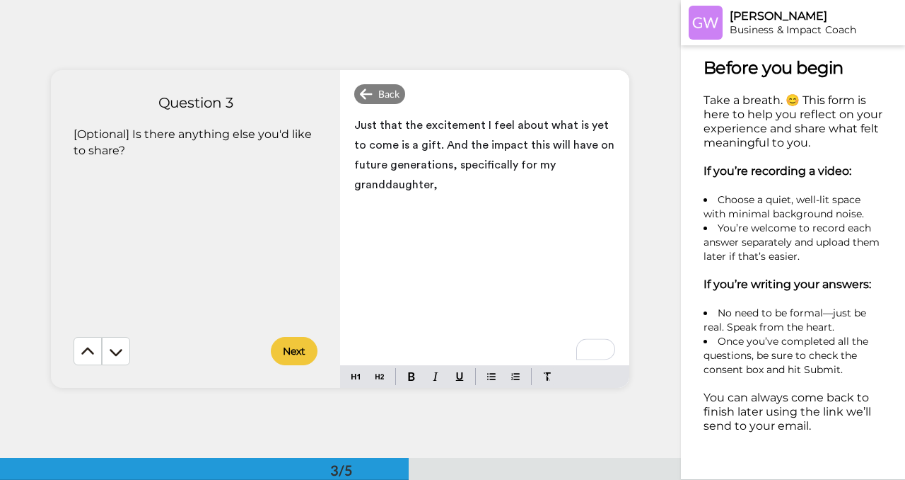
click at [436, 189] on p "Just that the excitement I feel about what is yet to come is a gift. And the im…" at bounding box center [484, 154] width 261 height 79
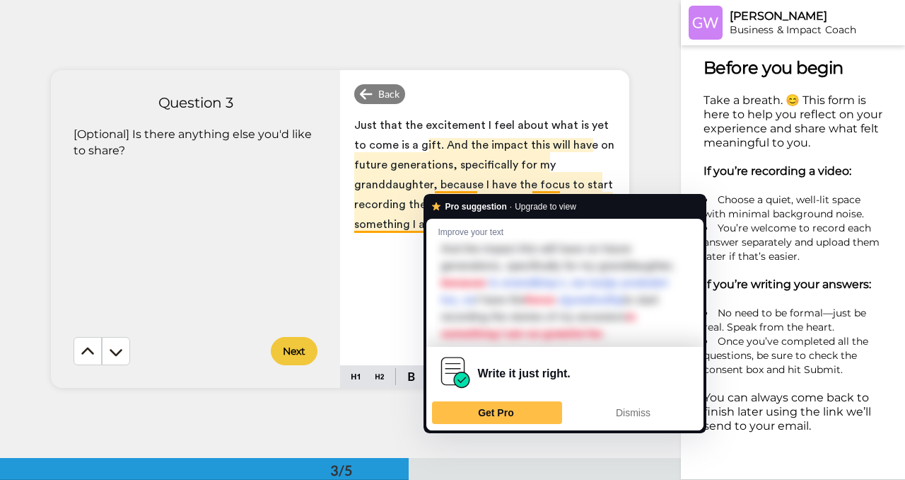
click at [371, 290] on div "Just that the excitement I feel about what is yet to come is a gift. And the im…" at bounding box center [484, 237] width 289 height 255
click at [394, 295] on div "Just that the excitement I feel about what is yet to come is a gift. And the im…" at bounding box center [484, 237] width 289 height 255
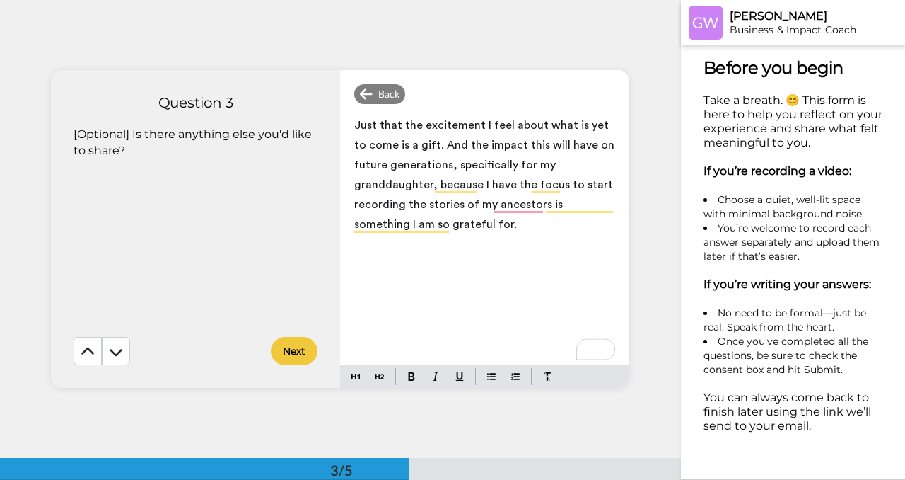
click at [416, 303] on div "Just that the excitement I feel about what is yet to come is a gift. And the im…" at bounding box center [484, 237] width 289 height 255
click at [463, 232] on p "Just that the excitement I feel about what is yet to come is a gift. And the im…" at bounding box center [484, 174] width 261 height 119
click at [305, 348] on button "Next" at bounding box center [294, 351] width 47 height 28
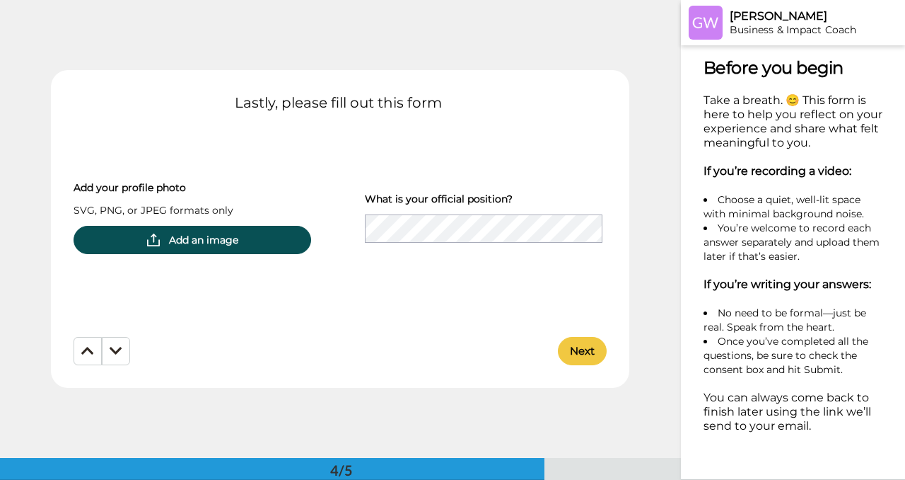
scroll to position [1374, 0]
click at [215, 243] on span "Add an image" at bounding box center [203, 240] width 69 height 14
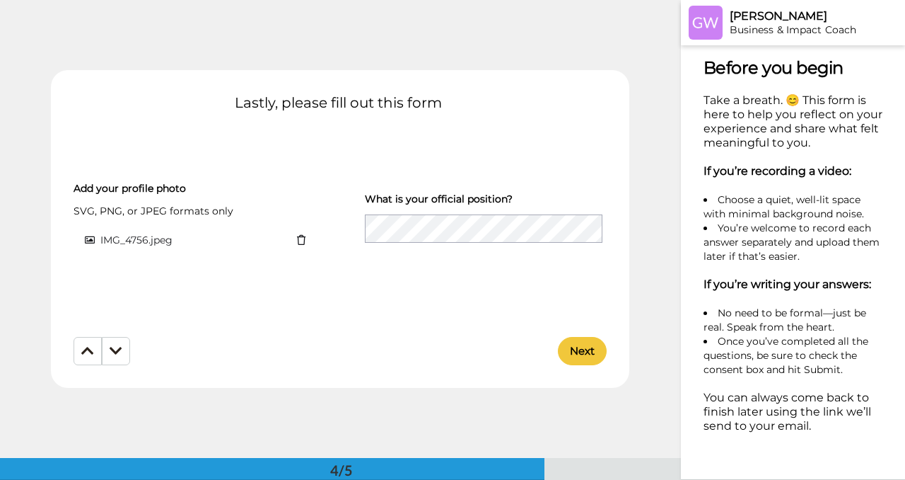
click at [301, 238] on icon at bounding box center [301, 240] width 20 height 10
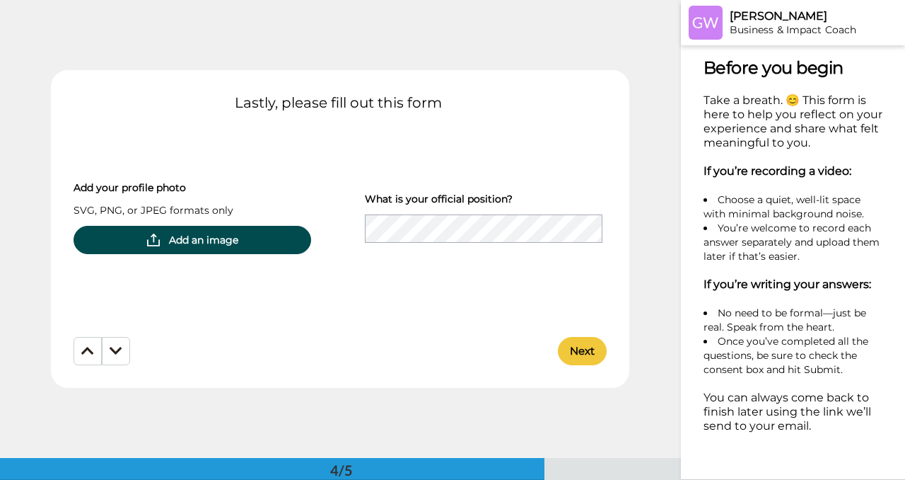
click at [581, 356] on button "Next" at bounding box center [582, 351] width 49 height 28
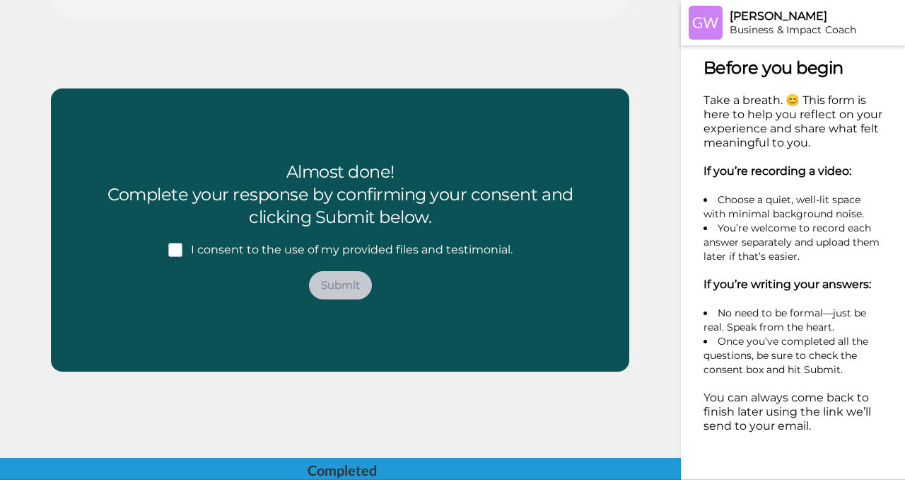
scroll to position [1745, 0]
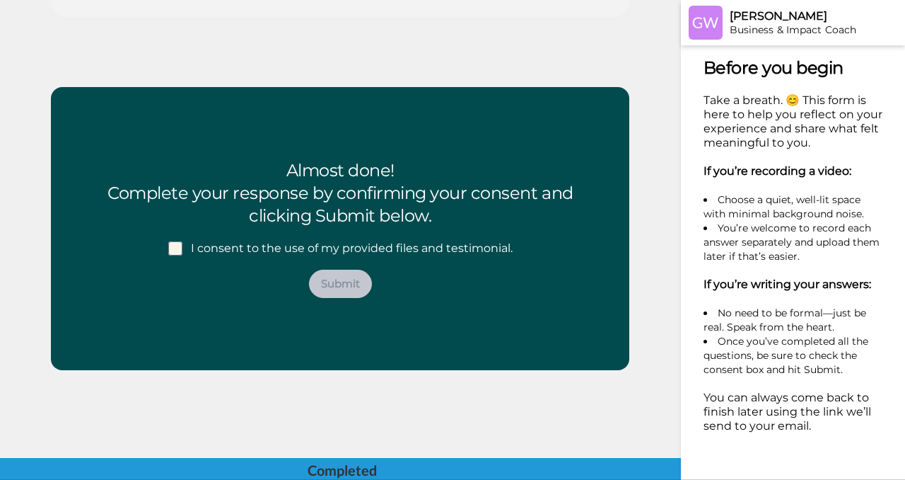
click at [181, 250] on span at bounding box center [175, 248] width 14 height 14
click at [356, 286] on button "Submit" at bounding box center [340, 283] width 63 height 28
